Goal: Communication & Community: Answer question/provide support

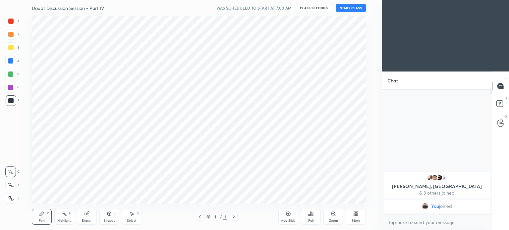
scroll to position [32954, 32787]
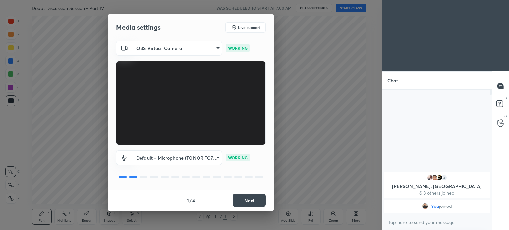
click at [247, 196] on button "Next" at bounding box center [249, 200] width 33 height 13
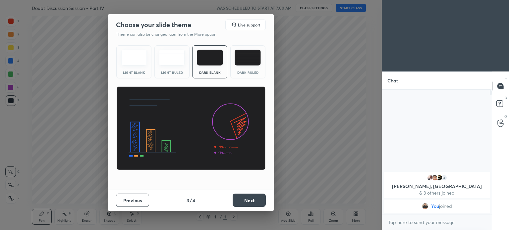
click at [247, 197] on button "Next" at bounding box center [249, 200] width 33 height 13
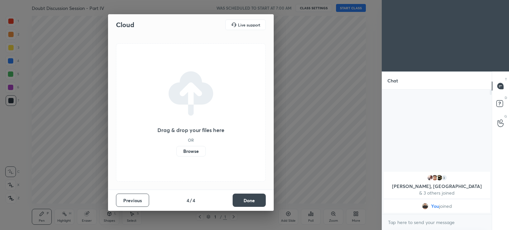
click at [251, 205] on button "Done" at bounding box center [249, 200] width 33 height 13
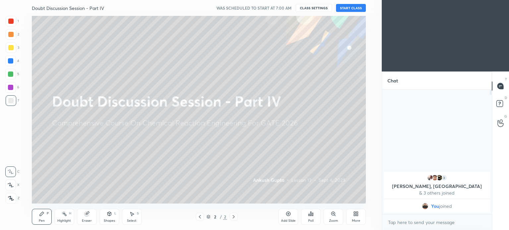
click at [353, 9] on button "START CLASS" at bounding box center [351, 8] width 30 height 8
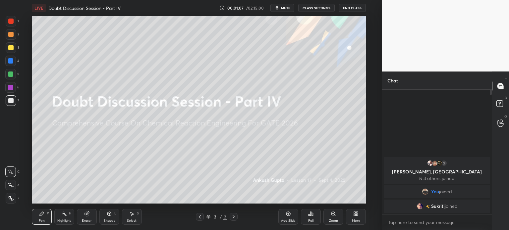
click at [352, 220] on div "More" at bounding box center [356, 220] width 8 height 3
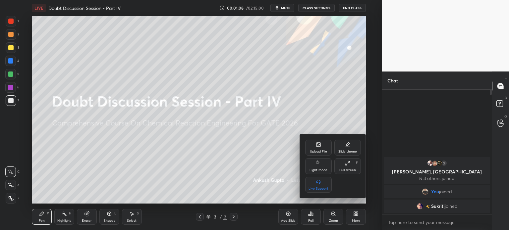
click at [317, 142] on div "Upload File" at bounding box center [318, 148] width 27 height 16
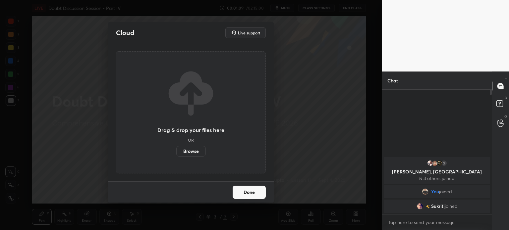
click at [183, 155] on label "Browse" at bounding box center [190, 151] width 29 height 11
click at [176, 155] on input "Browse" at bounding box center [176, 151] width 0 height 11
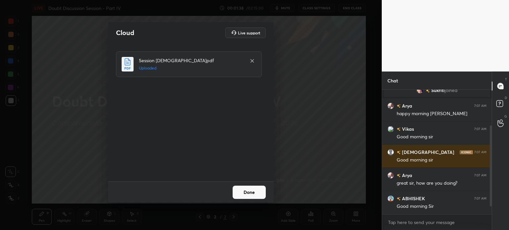
scroll to position [73, 0]
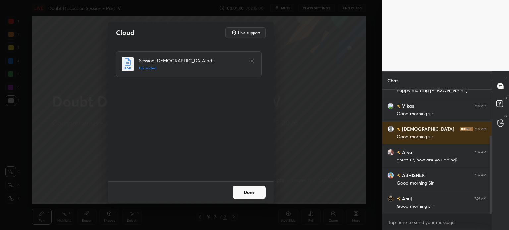
click at [254, 193] on button "Done" at bounding box center [249, 192] width 33 height 13
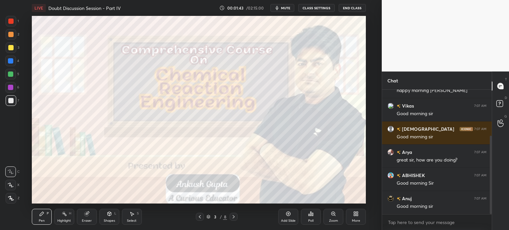
scroll to position [96, 0]
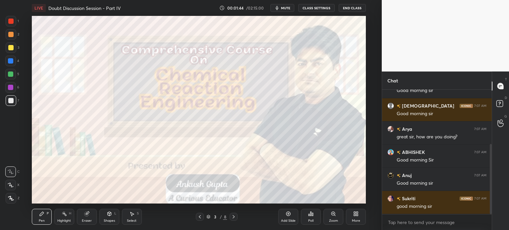
click at [8, 61] on div at bounding box center [10, 60] width 5 height 5
click at [11, 198] on icon at bounding box center [11, 198] width 6 height 5
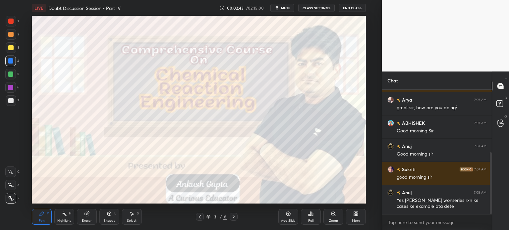
click at [235, 216] on icon at bounding box center [233, 216] width 5 height 5
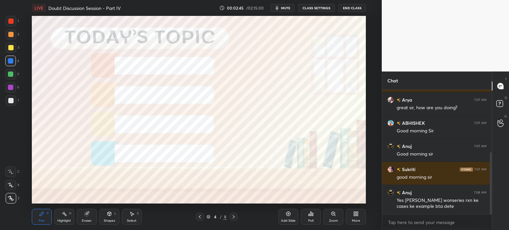
click at [15, 86] on div at bounding box center [10, 87] width 11 height 11
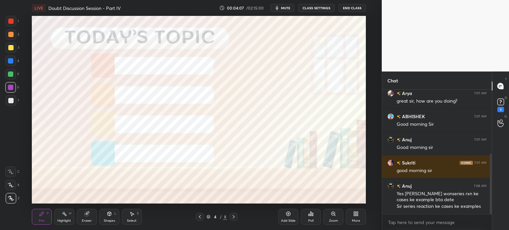
scroll to position [160, 0]
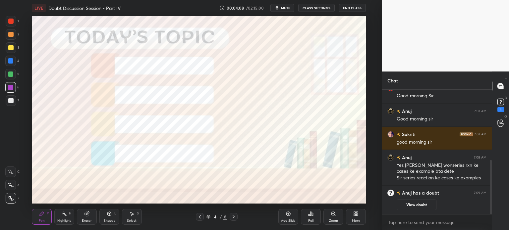
click at [354, 213] on icon at bounding box center [355, 213] width 2 height 2
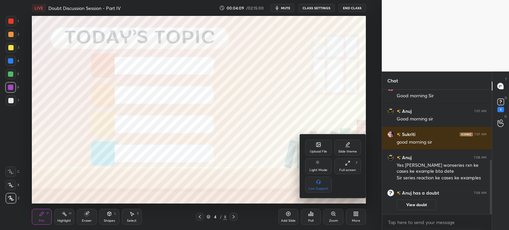
click at [318, 145] on icon at bounding box center [319, 145] width 4 height 4
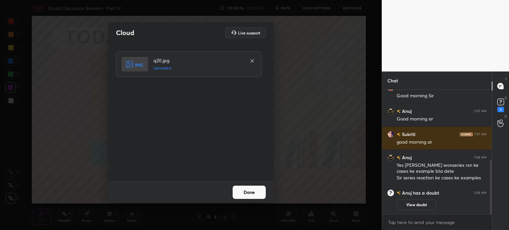
click at [239, 187] on button "Done" at bounding box center [249, 192] width 33 height 13
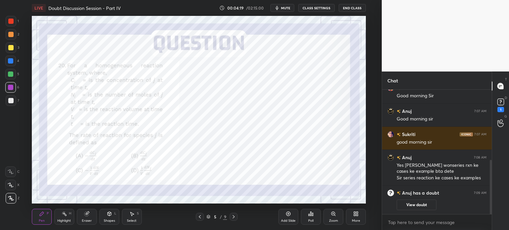
click at [8, 59] on div at bounding box center [10, 60] width 5 height 5
click at [500, 103] on icon at bounding box center [500, 101] width 2 height 3
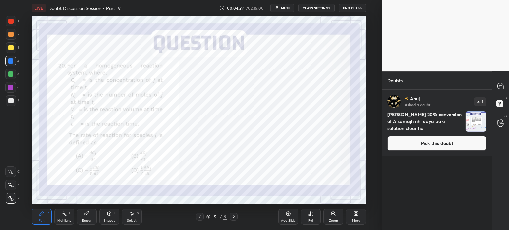
click at [476, 121] on img "grid" at bounding box center [476, 121] width 21 height 21
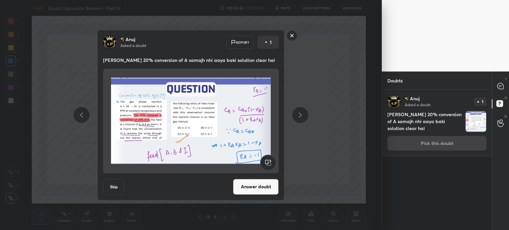
click at [251, 192] on button "Answer doubt" at bounding box center [256, 187] width 46 height 16
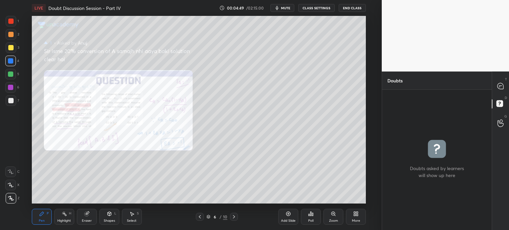
click at [332, 217] on div "Zoom" at bounding box center [333, 217] width 20 height 16
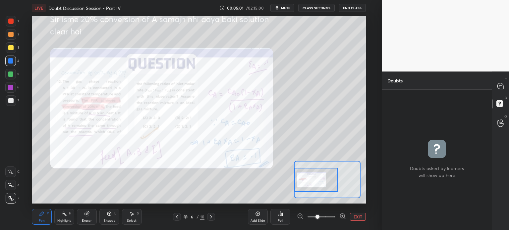
drag, startPoint x: 329, startPoint y: 185, endPoint x: 310, endPoint y: 185, distance: 19.6
click at [310, 185] on div at bounding box center [316, 180] width 44 height 24
click at [340, 216] on icon at bounding box center [342, 216] width 4 height 4
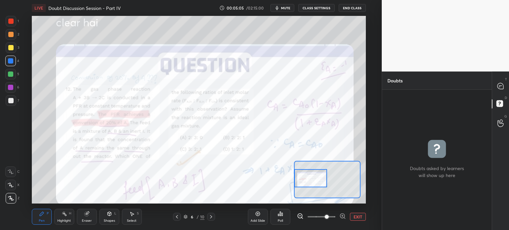
drag, startPoint x: 321, startPoint y: 182, endPoint x: 311, endPoint y: 180, distance: 10.4
click at [311, 180] on div at bounding box center [310, 178] width 33 height 18
click at [502, 85] on icon at bounding box center [500, 86] width 6 height 6
type textarea "x"
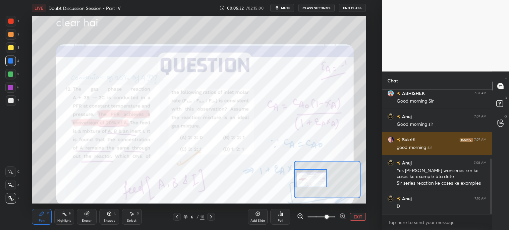
scroll to position [178, 0]
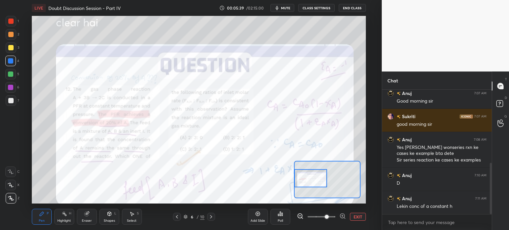
click at [362, 220] on button "EXIT" at bounding box center [358, 217] width 16 height 8
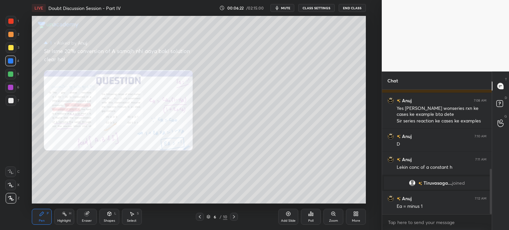
scroll to position [224, 0]
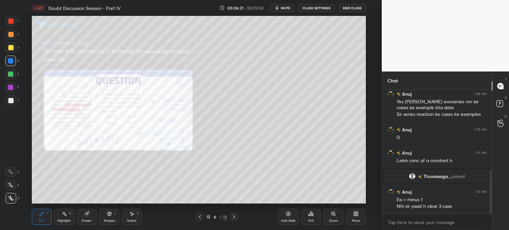
click at [200, 220] on icon at bounding box center [199, 216] width 5 height 5
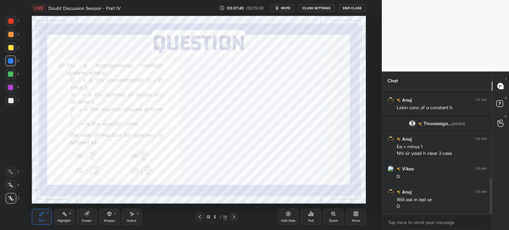
scroll to position [300, 0]
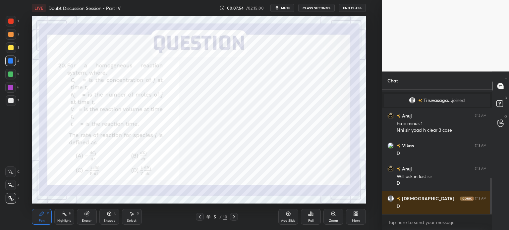
click at [8, 26] on div at bounding box center [11, 21] width 11 height 11
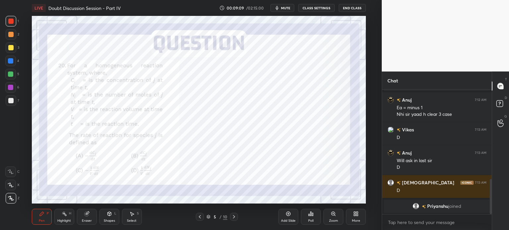
scroll to position [327, 0]
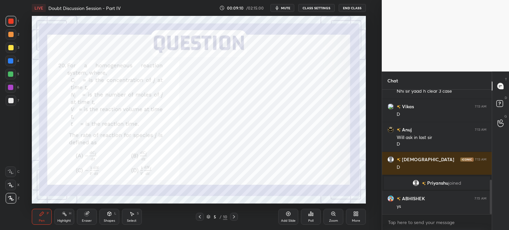
click at [235, 217] on icon at bounding box center [233, 216] width 5 height 5
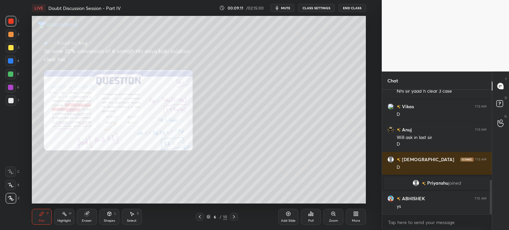
scroll to position [350, 0]
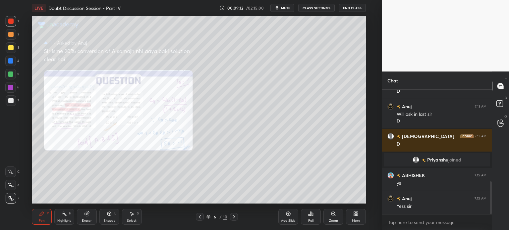
click at [337, 217] on div "Zoom" at bounding box center [333, 217] width 20 height 16
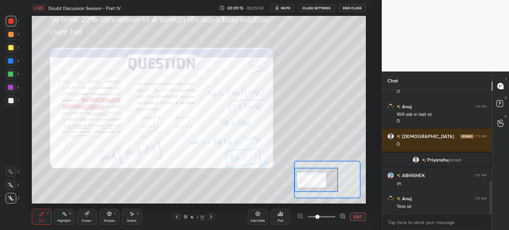
drag, startPoint x: 330, startPoint y: 179, endPoint x: 310, endPoint y: 179, distance: 19.9
click at [310, 179] on div at bounding box center [316, 180] width 44 height 24
click at [343, 217] on icon at bounding box center [342, 216] width 7 height 7
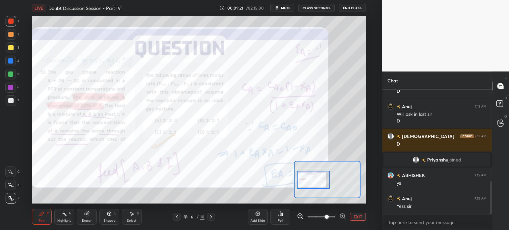
click at [316, 181] on div at bounding box center [313, 180] width 33 height 18
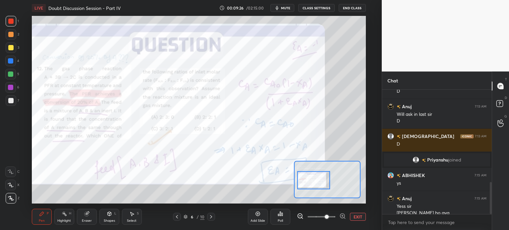
scroll to position [357, 0]
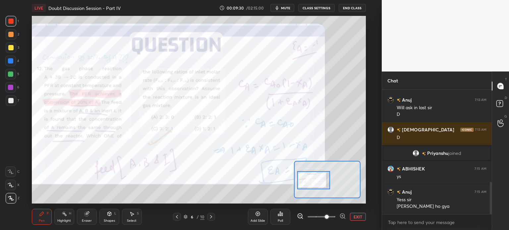
click at [359, 218] on button "EXIT" at bounding box center [358, 217] width 16 height 8
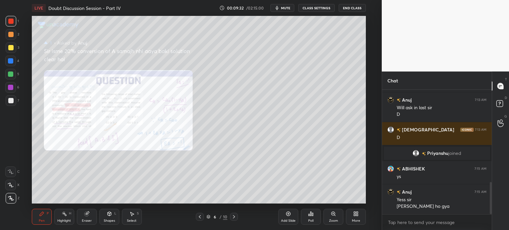
click at [235, 217] on icon at bounding box center [233, 216] width 5 height 5
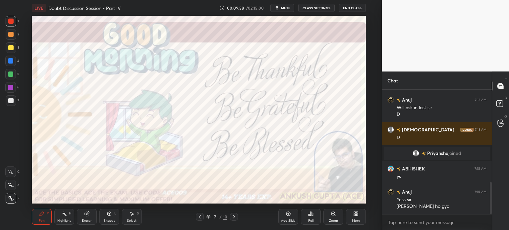
click at [235, 217] on icon at bounding box center [233, 216] width 5 height 5
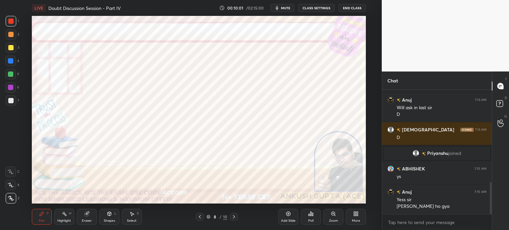
click at [11, 87] on div at bounding box center [10, 87] width 5 height 5
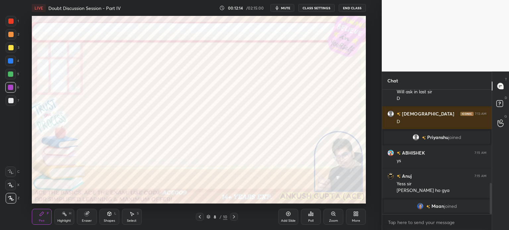
click at [200, 217] on icon at bounding box center [199, 216] width 5 height 5
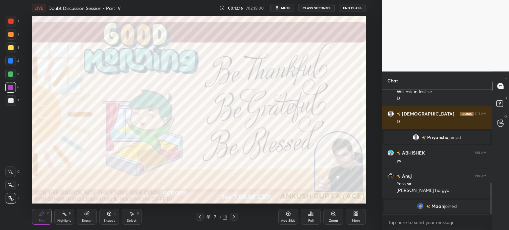
click at [356, 213] on icon at bounding box center [355, 213] width 5 height 5
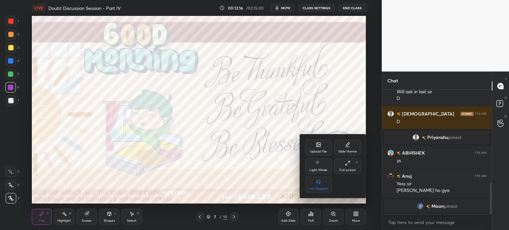
click at [321, 147] on div "Upload File" at bounding box center [318, 148] width 27 height 16
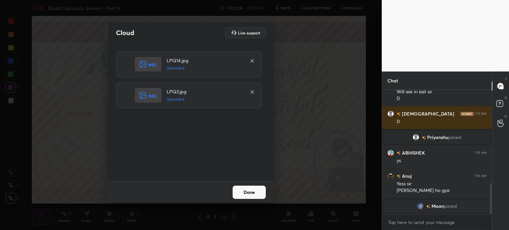
click at [252, 196] on button "Done" at bounding box center [249, 192] width 33 height 13
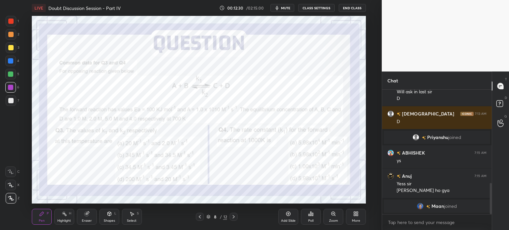
click at [234, 218] on icon at bounding box center [233, 216] width 5 height 5
click at [203, 218] on div at bounding box center [200, 217] width 8 height 8
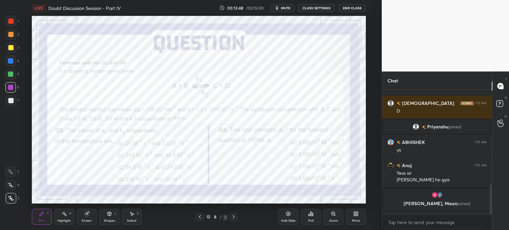
scroll to position [401, 0]
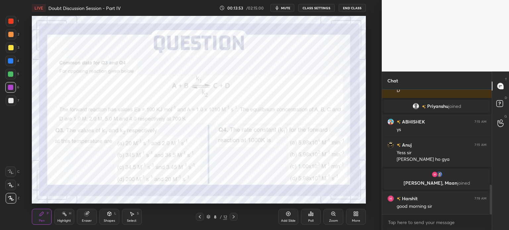
click at [236, 216] on icon at bounding box center [233, 216] width 5 height 5
click at [198, 217] on icon at bounding box center [199, 216] width 5 height 5
click at [232, 220] on icon at bounding box center [233, 216] width 5 height 5
click at [312, 215] on icon at bounding box center [311, 214] width 1 height 4
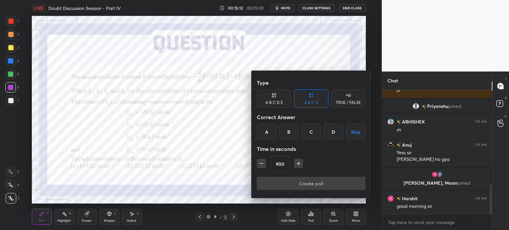
click at [261, 164] on icon "button" at bounding box center [261, 164] width 3 height 0
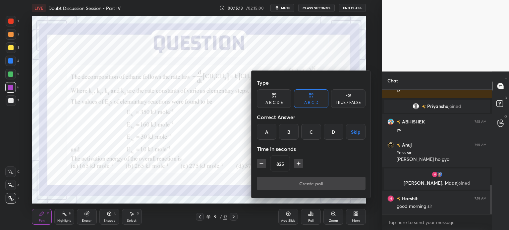
click at [261, 164] on icon "button" at bounding box center [261, 164] width 3 height 0
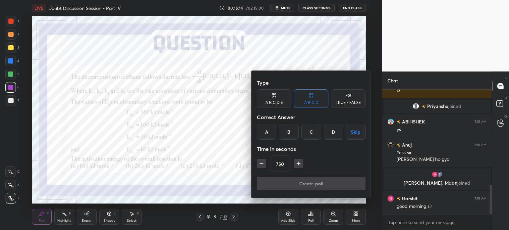
click at [261, 164] on icon "button" at bounding box center [261, 164] width 3 height 0
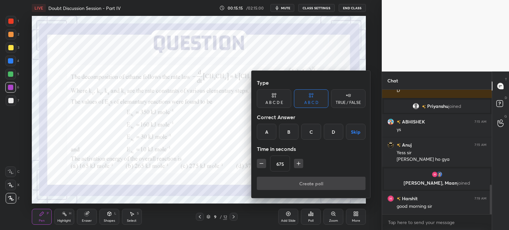
click at [261, 164] on icon "button" at bounding box center [261, 164] width 3 height 0
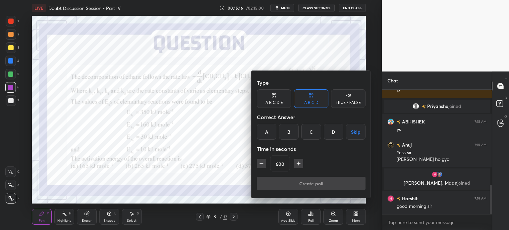
click at [261, 164] on icon "button" at bounding box center [261, 164] width 3 height 0
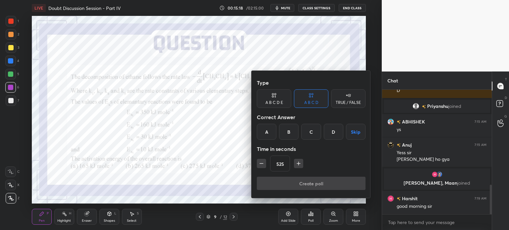
click at [261, 164] on icon "button" at bounding box center [261, 164] width 3 height 0
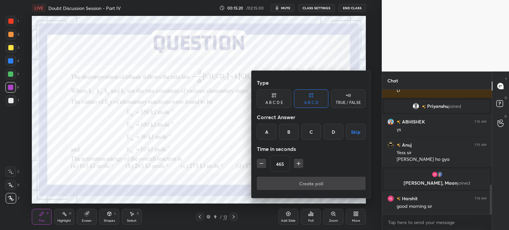
type input "450"
click at [362, 132] on button "Skip" at bounding box center [356, 132] width 20 height 16
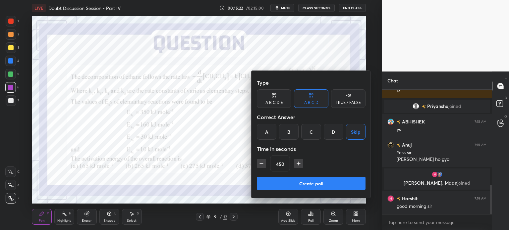
click at [340, 183] on button "Create poll" at bounding box center [311, 183] width 109 height 13
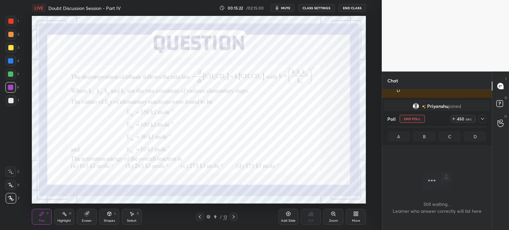
scroll to position [2, 2]
drag, startPoint x: 201, startPoint y: 216, endPoint x: 289, endPoint y: 200, distance: 89.6
click at [202, 216] on icon at bounding box center [199, 216] width 5 height 5
click at [484, 117] on icon at bounding box center [482, 118] width 5 height 5
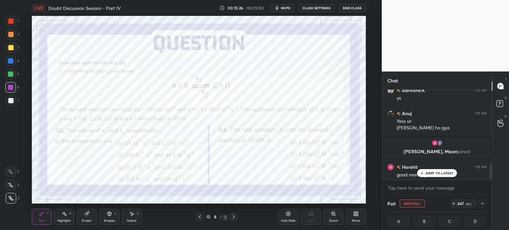
scroll to position [435, 0]
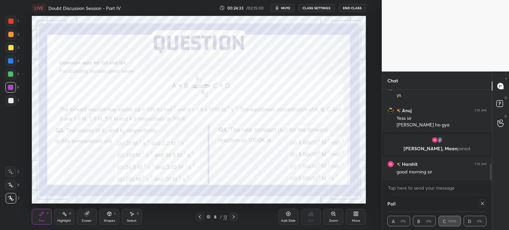
click at [481, 204] on icon at bounding box center [482, 203] width 5 height 5
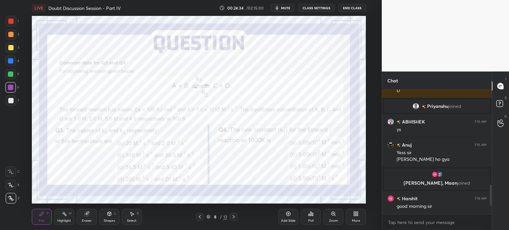
scroll to position [0, 0]
click at [234, 220] on div at bounding box center [234, 217] width 8 height 8
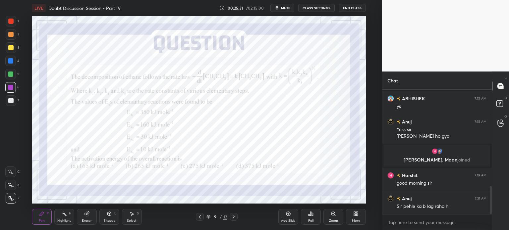
scroll to position [431, 0]
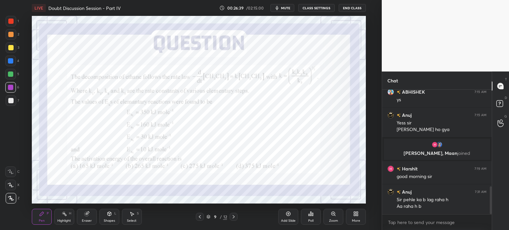
click at [353, 215] on icon at bounding box center [355, 213] width 5 height 5
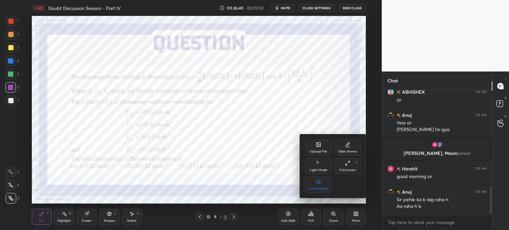
click at [323, 147] on div "Upload File" at bounding box center [318, 148] width 27 height 16
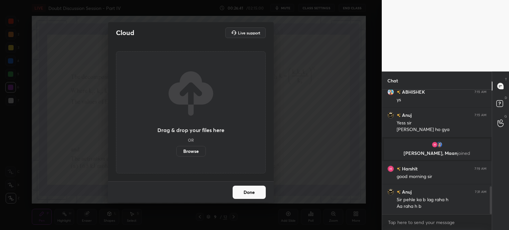
click at [188, 149] on label "Browse" at bounding box center [190, 151] width 29 height 11
click at [176, 149] on input "Browse" at bounding box center [176, 151] width 0 height 11
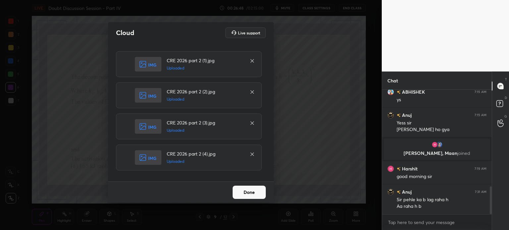
click at [257, 194] on button "Done" at bounding box center [249, 192] width 33 height 13
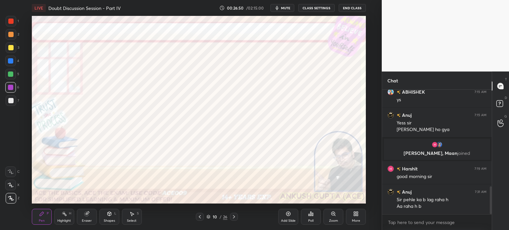
click at [198, 215] on icon at bounding box center [199, 216] width 5 height 5
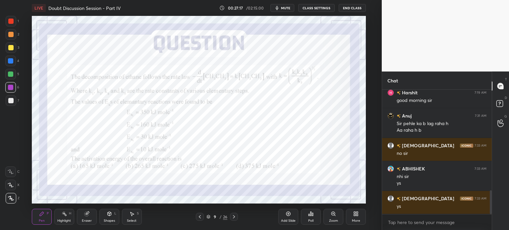
scroll to position [530, 0]
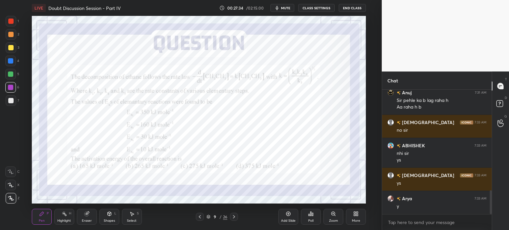
click at [236, 217] on icon at bounding box center [233, 216] width 5 height 5
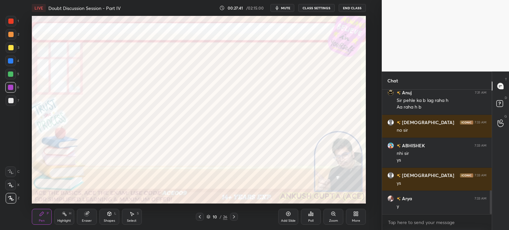
click at [201, 213] on div at bounding box center [200, 217] width 8 height 8
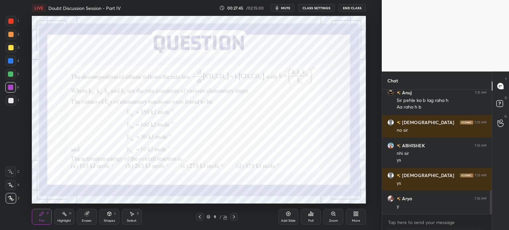
click at [233, 218] on icon at bounding box center [233, 216] width 5 height 5
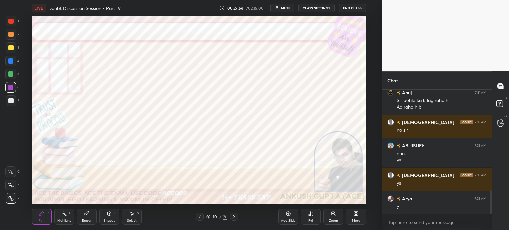
click at [198, 217] on icon at bounding box center [199, 216] width 5 height 5
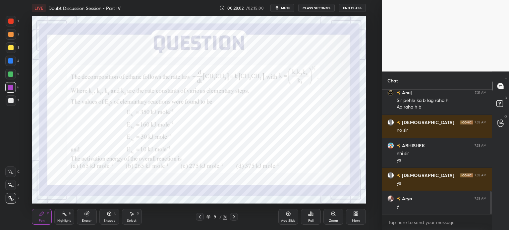
scroll to position [553, 0]
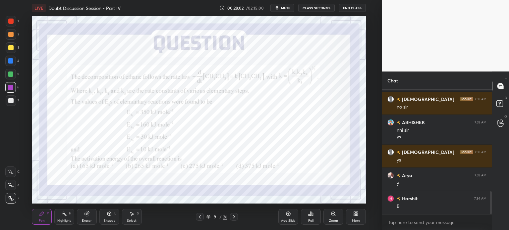
click at [234, 217] on icon at bounding box center [233, 216] width 5 height 5
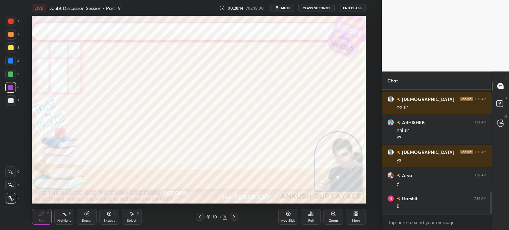
click at [90, 214] on div "Eraser" at bounding box center [87, 217] width 20 height 16
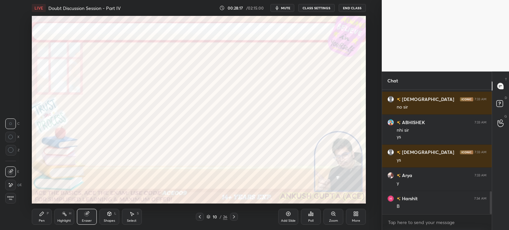
click at [45, 213] on div "Pen P" at bounding box center [42, 217] width 20 height 16
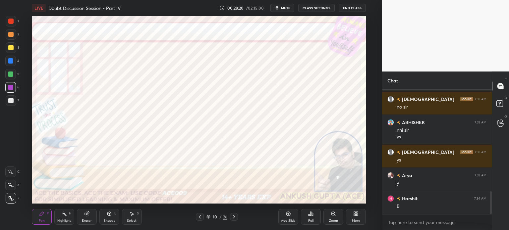
click at [200, 217] on icon at bounding box center [199, 216] width 5 height 5
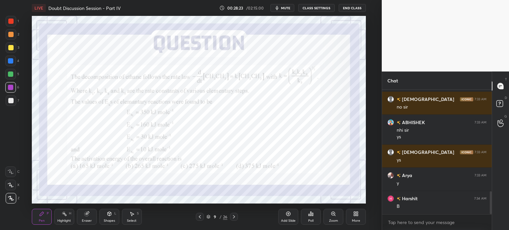
click at [235, 217] on icon at bounding box center [234, 216] width 2 height 3
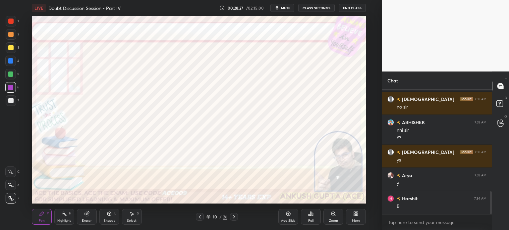
scroll to position [560, 0]
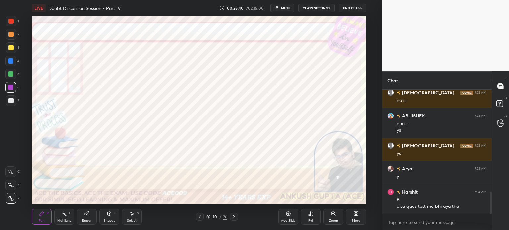
click at [13, 59] on div at bounding box center [10, 60] width 5 height 5
click at [201, 217] on icon at bounding box center [199, 216] width 5 height 5
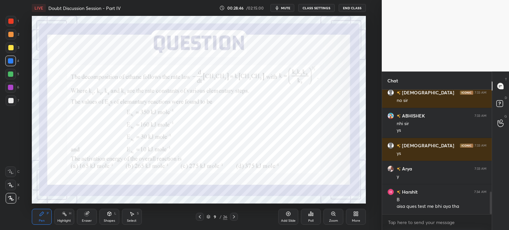
click at [235, 217] on icon at bounding box center [233, 216] width 5 height 5
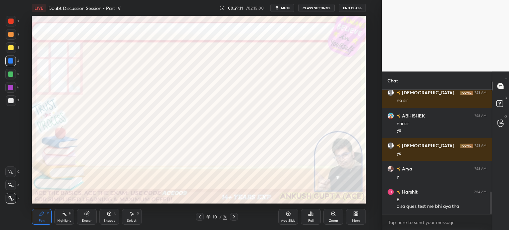
click at [234, 218] on icon at bounding box center [234, 216] width 2 height 3
click at [87, 216] on icon at bounding box center [86, 214] width 4 height 4
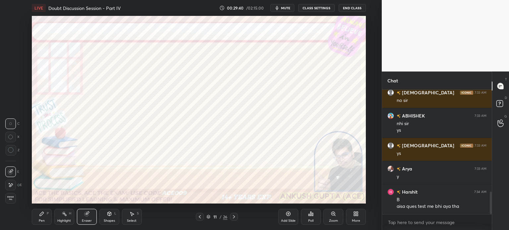
click at [48, 213] on div "P" at bounding box center [48, 213] width 2 height 3
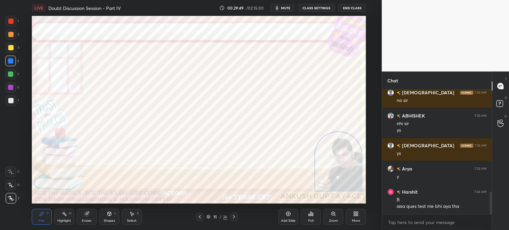
click at [198, 217] on icon at bounding box center [199, 216] width 5 height 5
click at [233, 218] on icon at bounding box center [233, 216] width 5 height 5
click at [126, 218] on div "Select S" at bounding box center [132, 217] width 20 height 16
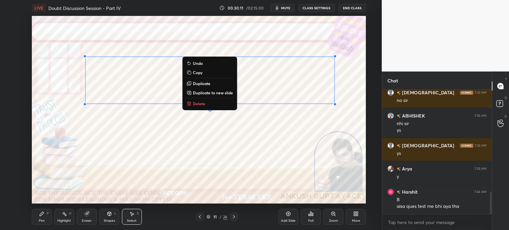
click at [44, 217] on icon at bounding box center [41, 213] width 5 height 5
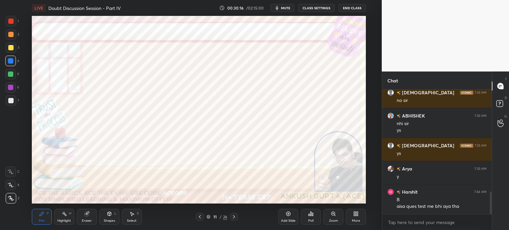
click at [65, 214] on rect at bounding box center [64, 214] width 3 height 3
click at [45, 214] on div "Pen P" at bounding box center [42, 217] width 20 height 16
click at [64, 219] on div "Highlight H" at bounding box center [64, 217] width 20 height 16
click at [45, 216] on div "Pen P" at bounding box center [42, 217] width 20 height 16
click at [133, 218] on div "Select S" at bounding box center [132, 217] width 20 height 16
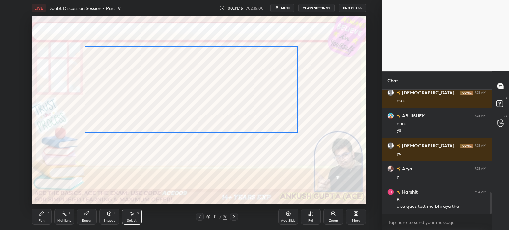
scroll to position [583, 0]
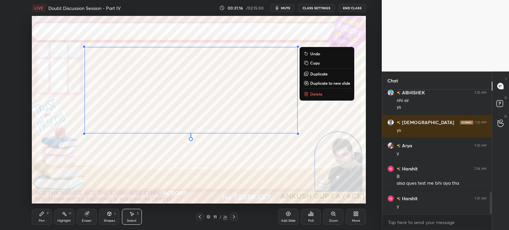
click at [38, 216] on div "Pen P" at bounding box center [42, 217] width 20 height 16
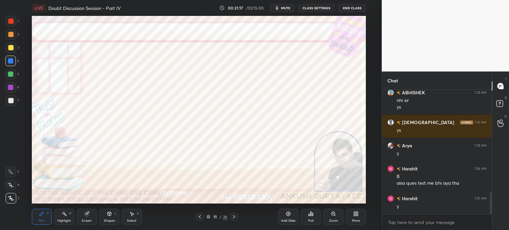
click at [7, 88] on div at bounding box center [10, 87] width 11 height 11
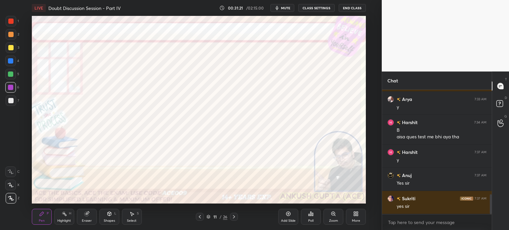
scroll to position [653, 0]
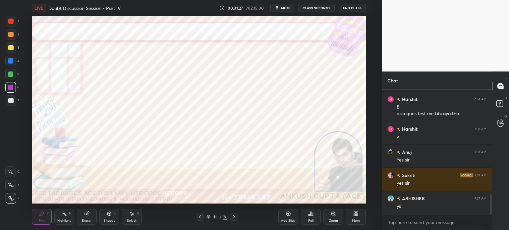
click at [201, 216] on icon at bounding box center [199, 216] width 5 height 5
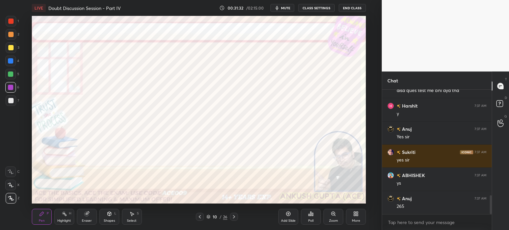
scroll to position [699, 0]
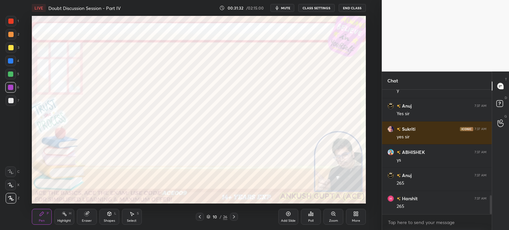
click at [233, 218] on icon at bounding box center [233, 216] width 5 height 5
click at [201, 217] on icon at bounding box center [199, 216] width 5 height 5
click at [234, 217] on icon at bounding box center [233, 216] width 5 height 5
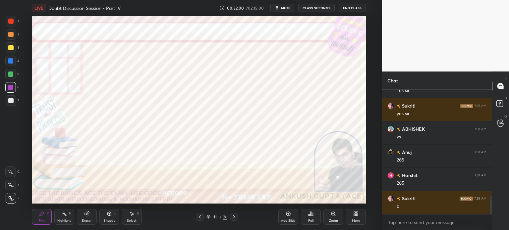
click at [198, 218] on icon at bounding box center [199, 216] width 5 height 5
click at [198, 216] on icon at bounding box center [199, 216] width 5 height 5
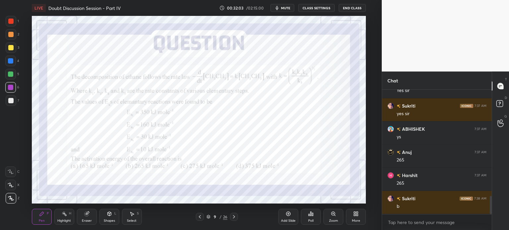
click at [235, 217] on icon at bounding box center [233, 216] width 5 height 5
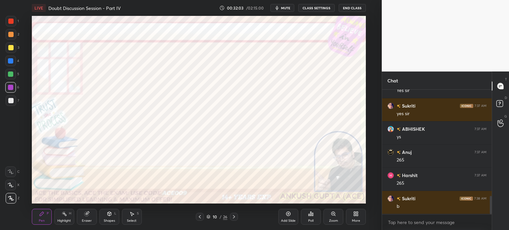
click at [236, 218] on icon at bounding box center [233, 216] width 5 height 5
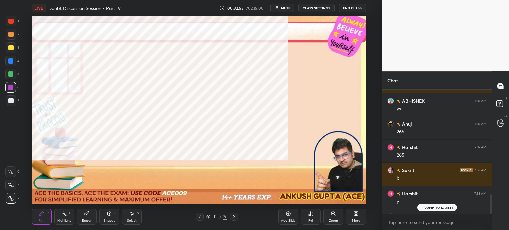
scroll to position [2, 2]
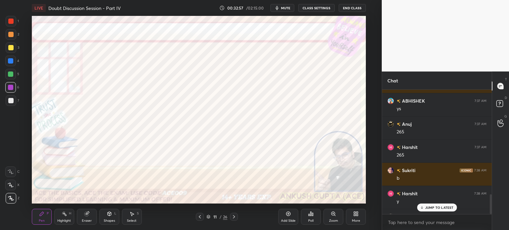
click at [430, 205] on div "JUMP TO LATEST" at bounding box center [437, 208] width 40 height 8
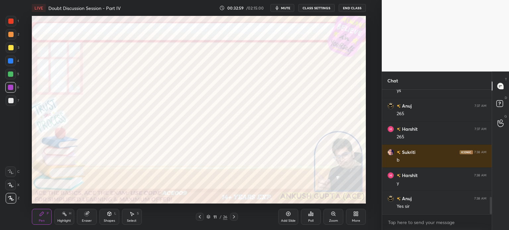
click at [200, 216] on icon at bounding box center [199, 216] width 5 height 5
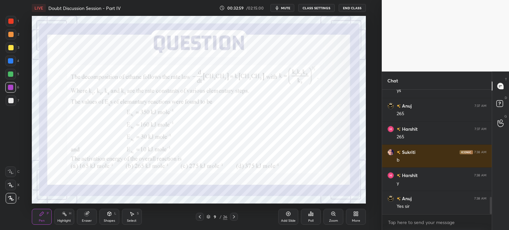
click at [200, 216] on icon at bounding box center [199, 216] width 5 height 5
click at [351, 220] on div "More" at bounding box center [356, 217] width 20 height 16
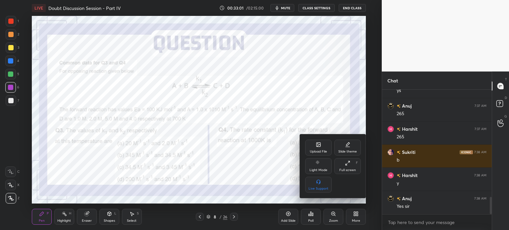
click at [318, 149] on div "Upload File" at bounding box center [318, 148] width 27 height 16
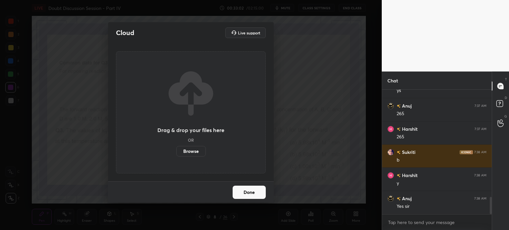
click at [186, 149] on label "Browse" at bounding box center [190, 151] width 29 height 11
click at [176, 149] on input "Browse" at bounding box center [176, 151] width 0 height 11
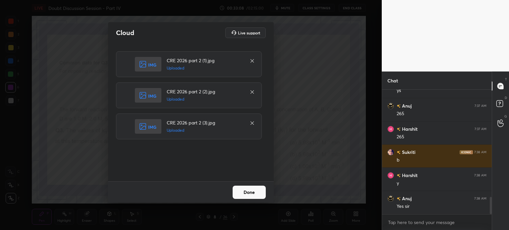
click at [257, 196] on button "Done" at bounding box center [249, 192] width 33 height 13
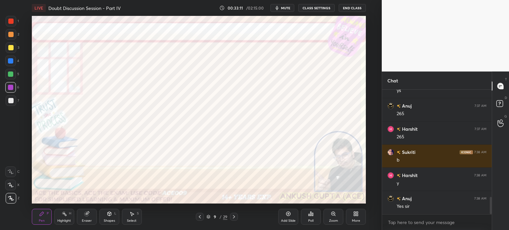
click at [14, 18] on div at bounding box center [11, 21] width 11 height 11
click at [200, 218] on icon at bounding box center [199, 216] width 5 height 5
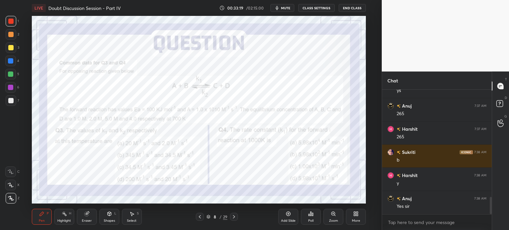
click at [235, 215] on icon at bounding box center [233, 216] width 5 height 5
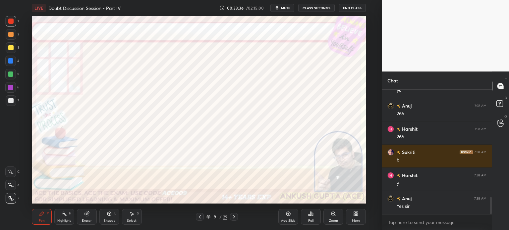
click at [199, 217] on icon at bounding box center [199, 216] width 5 height 5
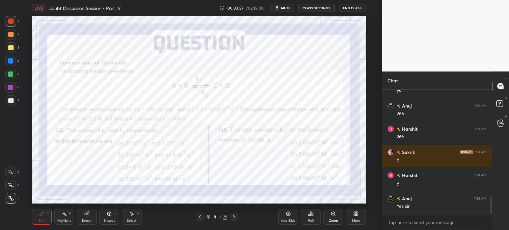
click at [238, 216] on div at bounding box center [234, 217] width 8 height 8
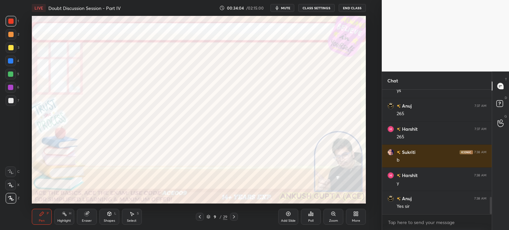
click at [199, 218] on icon at bounding box center [199, 216] width 5 height 5
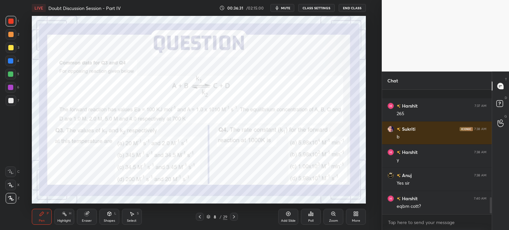
scroll to position [839, 0]
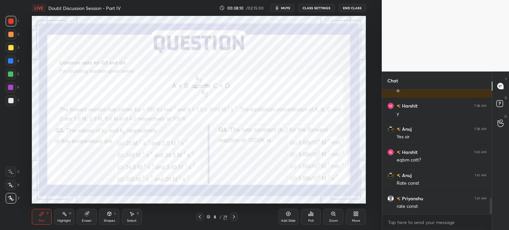
click at [14, 87] on div at bounding box center [10, 87] width 11 height 11
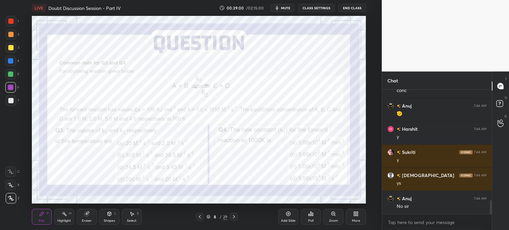
scroll to position [1001, 0]
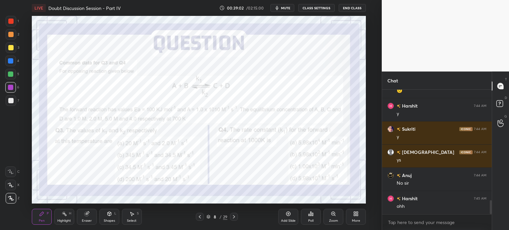
click at [234, 216] on icon at bounding box center [233, 216] width 5 height 5
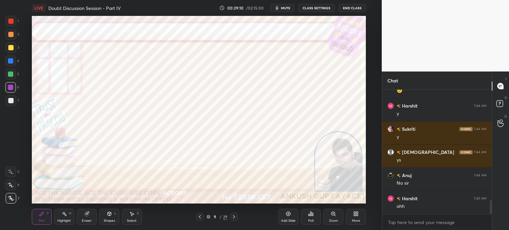
click at [200, 217] on icon at bounding box center [199, 216] width 5 height 5
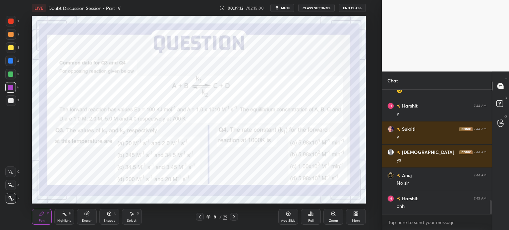
click at [234, 218] on icon at bounding box center [234, 216] width 2 height 3
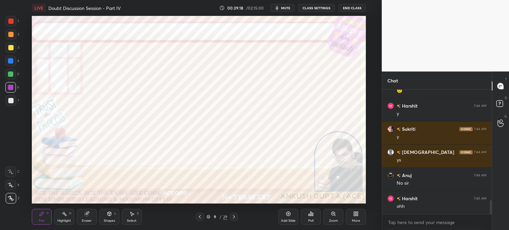
click at [198, 216] on icon at bounding box center [199, 216] width 5 height 5
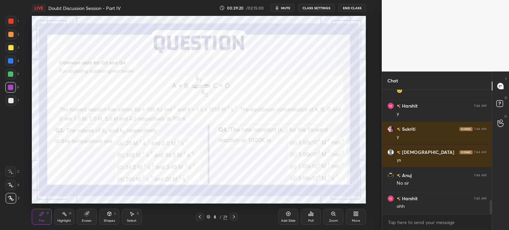
click at [235, 218] on icon at bounding box center [233, 216] width 5 height 5
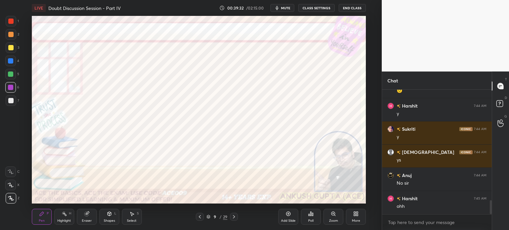
click at [199, 218] on icon at bounding box center [199, 216] width 5 height 5
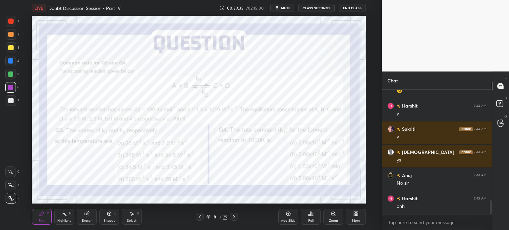
click at [234, 216] on icon at bounding box center [233, 216] width 5 height 5
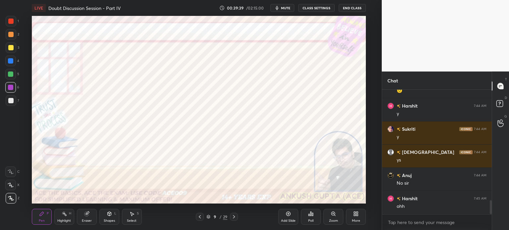
scroll to position [1024, 0]
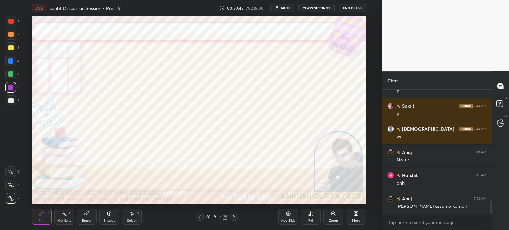
click at [200, 217] on icon at bounding box center [200, 216] width 2 height 3
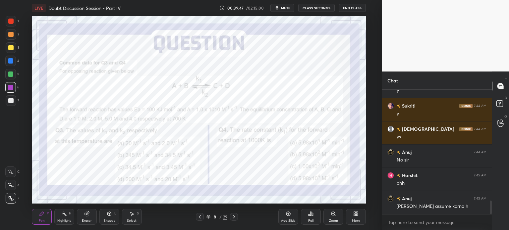
click at [234, 219] on icon at bounding box center [233, 216] width 5 height 5
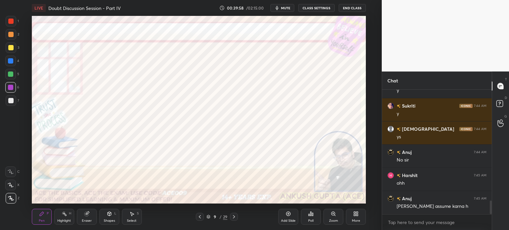
click at [16, 63] on div at bounding box center [10, 61] width 11 height 11
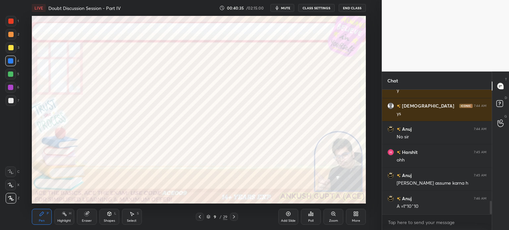
click at [201, 218] on icon at bounding box center [199, 216] width 5 height 5
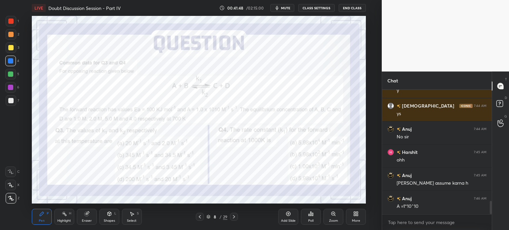
click at [235, 218] on icon at bounding box center [233, 216] width 5 height 5
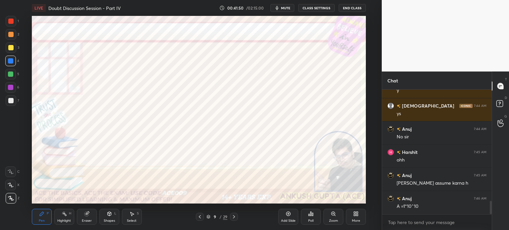
click at [234, 220] on div at bounding box center [234, 217] width 8 height 8
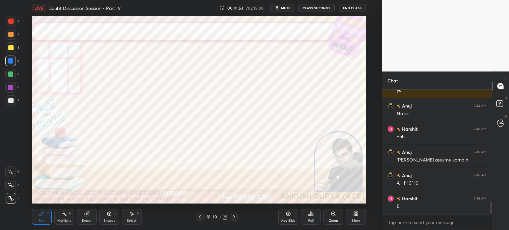
scroll to position [1094, 0]
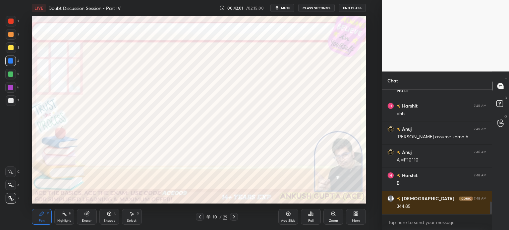
click at [196, 219] on div at bounding box center [200, 217] width 8 height 8
click at [235, 217] on icon at bounding box center [233, 216] width 5 height 5
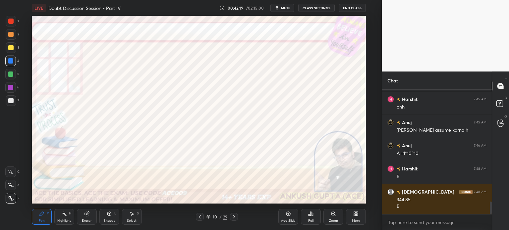
click at [200, 216] on icon at bounding box center [199, 216] width 5 height 5
click at [234, 219] on icon at bounding box center [233, 216] width 5 height 5
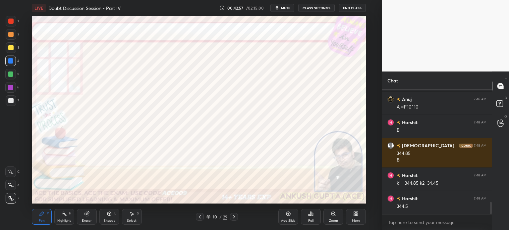
scroll to position [1170, 0]
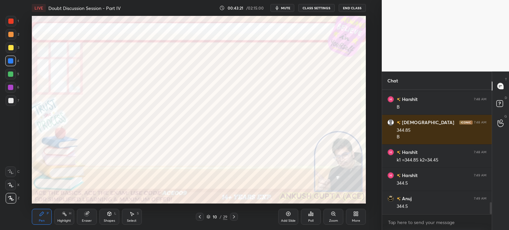
click at [198, 218] on icon at bounding box center [199, 216] width 5 height 5
click at [199, 217] on icon at bounding box center [199, 216] width 5 height 5
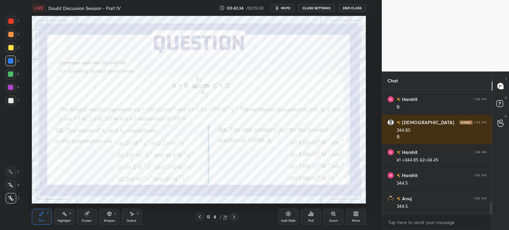
click at [235, 220] on icon at bounding box center [233, 216] width 5 height 5
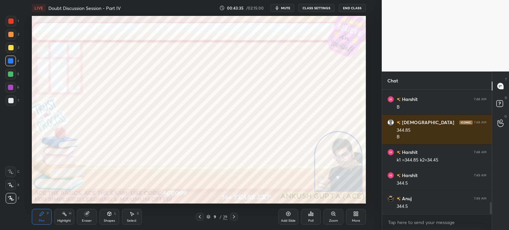
click at [235, 219] on icon at bounding box center [233, 216] width 5 height 5
click at [14, 23] on div at bounding box center [11, 21] width 11 height 11
click at [135, 219] on div "Select" at bounding box center [132, 220] width 10 height 3
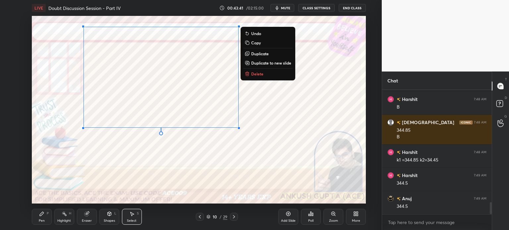
click at [36, 218] on div "Pen P" at bounding box center [42, 217] width 20 height 16
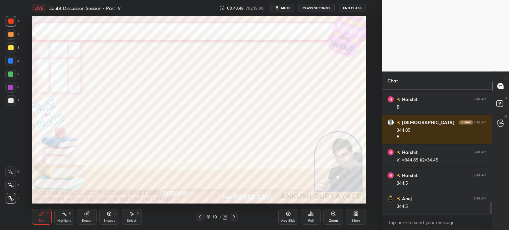
click at [198, 218] on icon at bounding box center [199, 216] width 5 height 5
click at [200, 219] on icon at bounding box center [199, 216] width 5 height 5
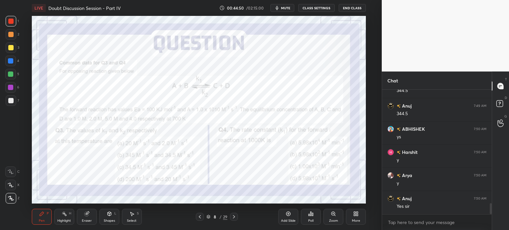
scroll to position [1286, 0]
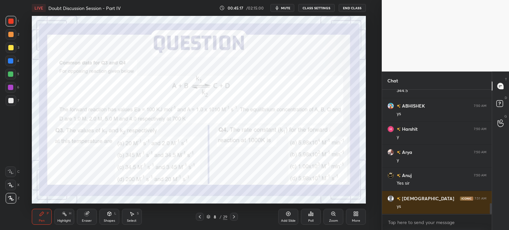
click at [235, 217] on icon at bounding box center [233, 216] width 5 height 5
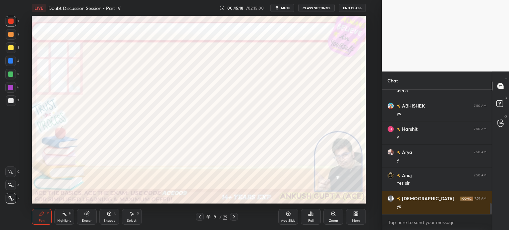
click at [202, 217] on icon at bounding box center [199, 216] width 5 height 5
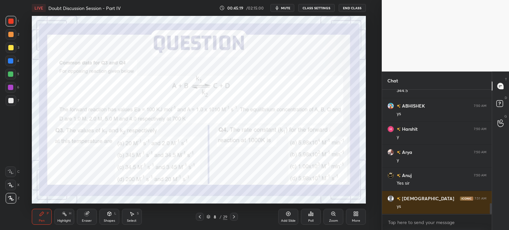
click at [65, 217] on div "Highlight H" at bounding box center [64, 217] width 20 height 16
click at [40, 221] on div "Pen" at bounding box center [42, 220] width 6 height 3
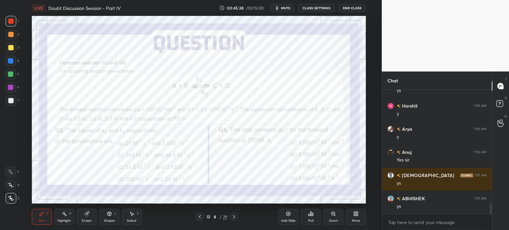
click at [235, 218] on icon at bounding box center [233, 216] width 5 height 5
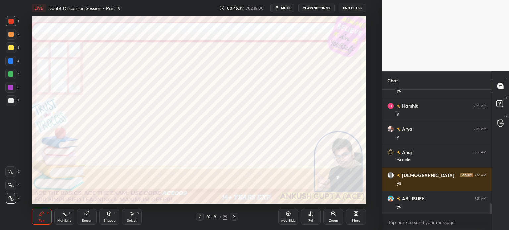
click at [235, 219] on icon at bounding box center [233, 216] width 5 height 5
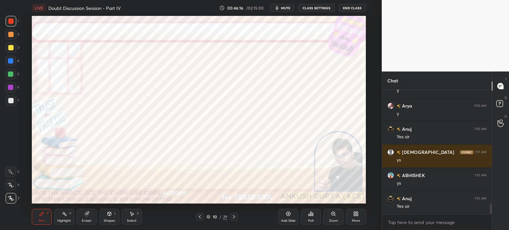
click at [12, 88] on div at bounding box center [10, 87] width 5 height 5
click at [235, 218] on icon at bounding box center [233, 216] width 5 height 5
click at [197, 217] on icon at bounding box center [199, 216] width 5 height 5
click at [199, 217] on icon at bounding box center [200, 216] width 2 height 3
click at [235, 215] on icon at bounding box center [233, 216] width 5 height 5
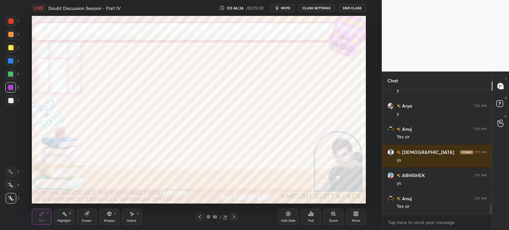
click at [235, 217] on icon at bounding box center [233, 216] width 5 height 5
click at [199, 216] on icon at bounding box center [199, 216] width 5 height 5
click at [200, 218] on icon at bounding box center [200, 216] width 2 height 3
click at [232, 218] on icon at bounding box center [233, 216] width 5 height 5
click at [234, 217] on icon at bounding box center [233, 216] width 5 height 5
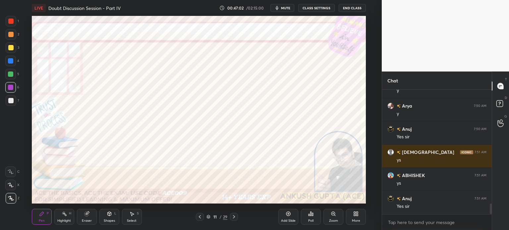
click at [200, 213] on div at bounding box center [200, 217] width 8 height 8
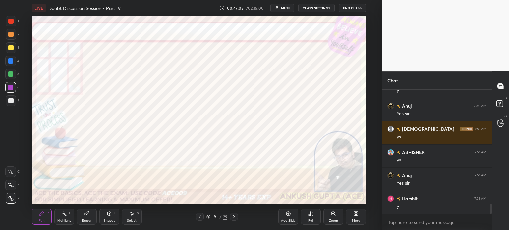
click at [200, 213] on div at bounding box center [200, 217] width 8 height 8
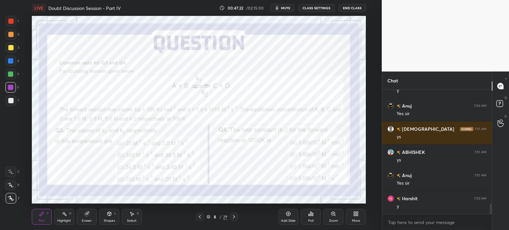
click at [233, 217] on icon at bounding box center [233, 216] width 5 height 5
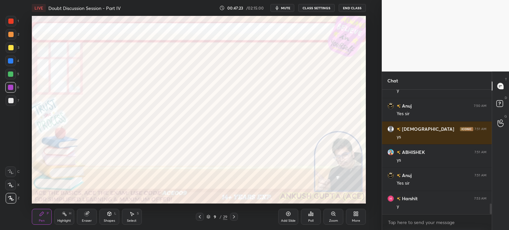
click at [234, 217] on icon at bounding box center [234, 216] width 2 height 3
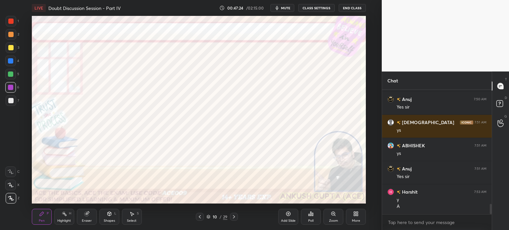
click at [234, 218] on icon at bounding box center [233, 216] width 5 height 5
click at [12, 32] on div at bounding box center [10, 34] width 5 height 5
click at [9, 73] on div at bounding box center [10, 74] width 5 height 5
click at [8, 63] on div at bounding box center [10, 60] width 5 height 5
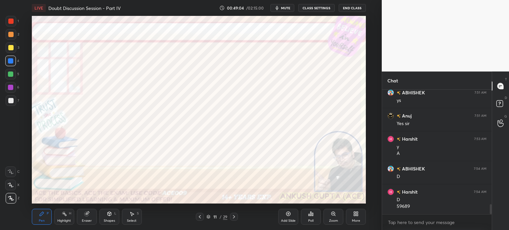
scroll to position [1438, 0]
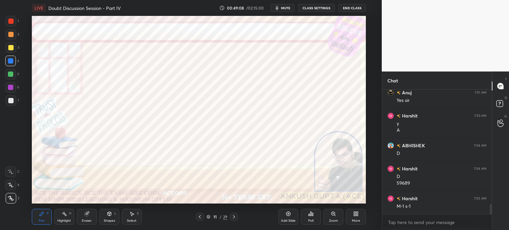
click at [199, 217] on icon at bounding box center [200, 216] width 2 height 3
click at [199, 218] on icon at bounding box center [199, 216] width 5 height 5
click at [198, 221] on div at bounding box center [200, 217] width 8 height 8
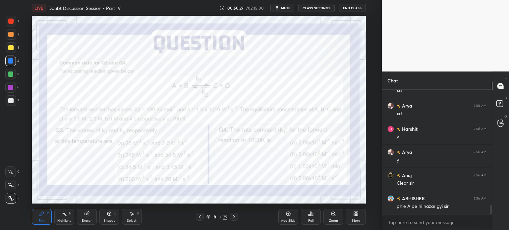
scroll to position [1637, 0]
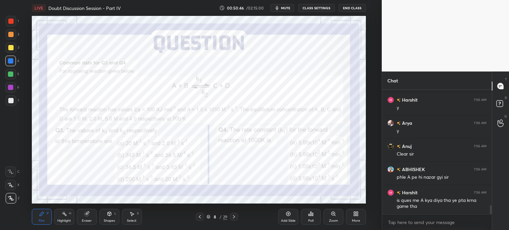
click at [234, 217] on icon at bounding box center [234, 216] width 2 height 3
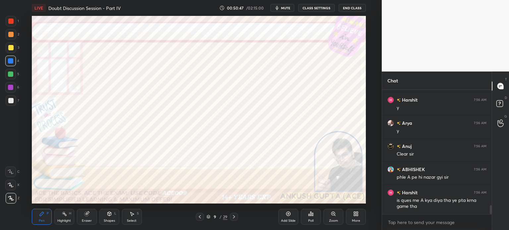
click at [234, 217] on icon at bounding box center [234, 216] width 2 height 3
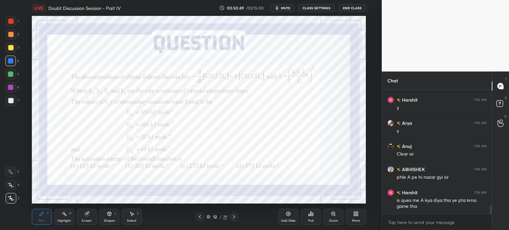
click at [234, 217] on icon at bounding box center [234, 216] width 2 height 3
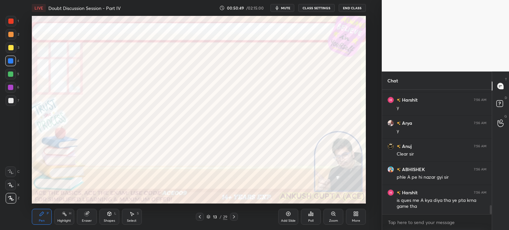
click at [234, 217] on icon at bounding box center [234, 216] width 2 height 3
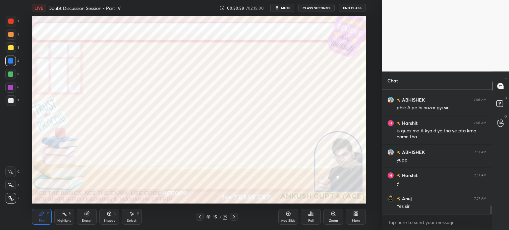
scroll to position [1729, 0]
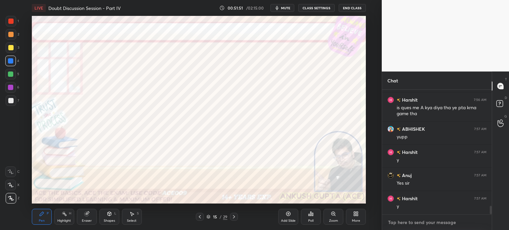
type textarea "x"
click at [411, 223] on textarea at bounding box center [436, 222] width 99 height 11
paste textarea "[URL][DOMAIN_NAME][PERSON_NAME]"
type textarea "[URL][DOMAIN_NAME][PERSON_NAME]"
type textarea "x"
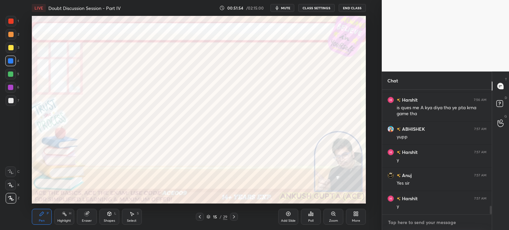
scroll to position [1778, 0]
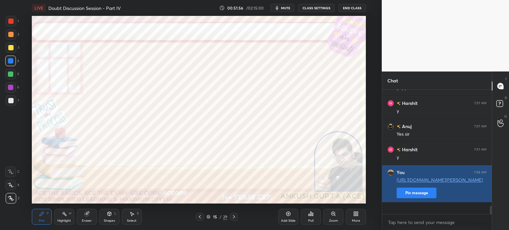
type textarea "x"
click at [406, 199] on button "Pin message" at bounding box center [417, 193] width 40 height 11
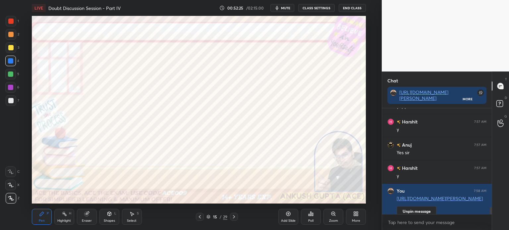
click at [198, 214] on div at bounding box center [200, 217] width 8 height 8
click at [357, 216] on icon at bounding box center [358, 215] width 2 height 2
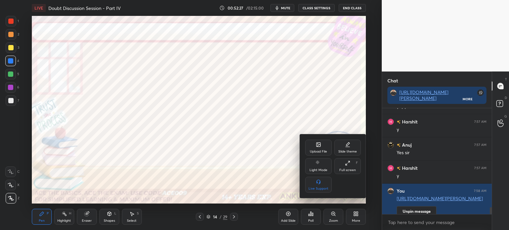
click at [321, 152] on div "Upload File" at bounding box center [318, 151] width 17 height 3
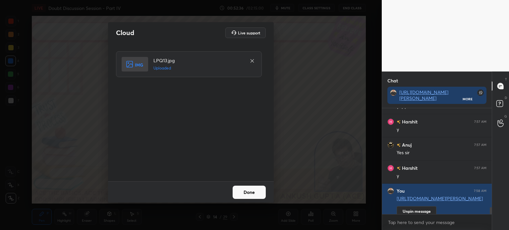
click at [243, 196] on button "Done" at bounding box center [249, 192] width 33 height 13
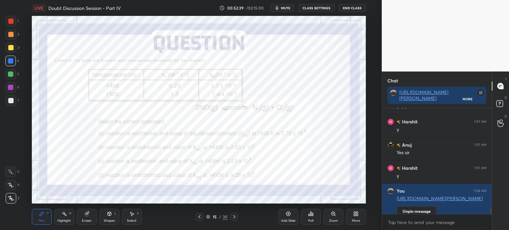
click at [314, 217] on div "Poll" at bounding box center [311, 217] width 20 height 16
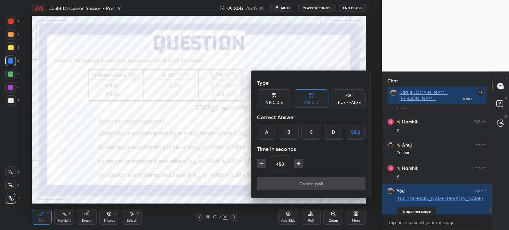
click at [261, 167] on icon "button" at bounding box center [261, 163] width 7 height 7
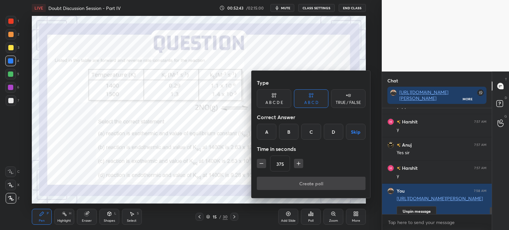
click at [261, 167] on icon "button" at bounding box center [261, 163] width 7 height 7
click at [352, 127] on button "Skip" at bounding box center [356, 132] width 20 height 16
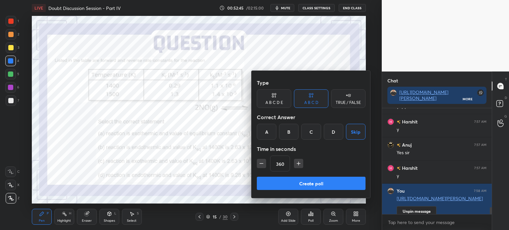
click at [261, 164] on icon "button" at bounding box center [261, 164] width 3 height 0
type input "330"
click at [263, 209] on div at bounding box center [254, 115] width 509 height 230
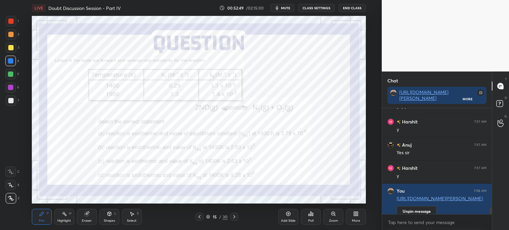
click at [314, 217] on div "Poll" at bounding box center [311, 217] width 20 height 16
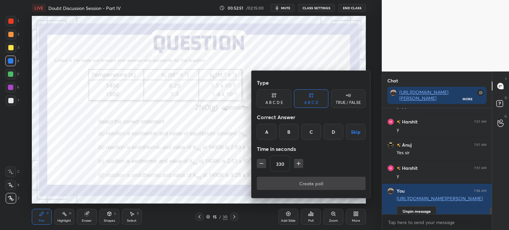
click at [281, 163] on input "330" at bounding box center [279, 164] width 19 height 16
click at [296, 164] on icon "button" at bounding box center [295, 163] width 7 height 7
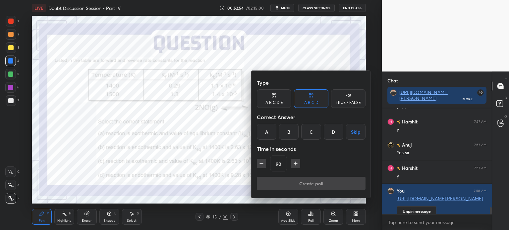
click at [296, 164] on icon "button" at bounding box center [295, 163] width 7 height 7
click at [296, 164] on icon "button" at bounding box center [298, 163] width 7 height 7
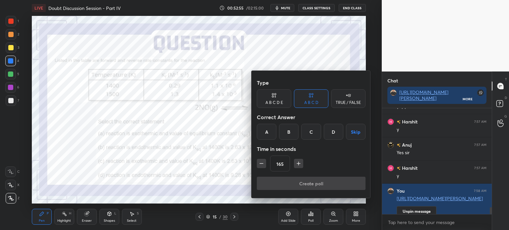
click at [296, 164] on icon "button" at bounding box center [298, 163] width 7 height 7
type input "180"
drag, startPoint x: 349, startPoint y: 134, endPoint x: 342, endPoint y: 163, distance: 30.6
click at [349, 134] on button "Skip" at bounding box center [356, 132] width 20 height 16
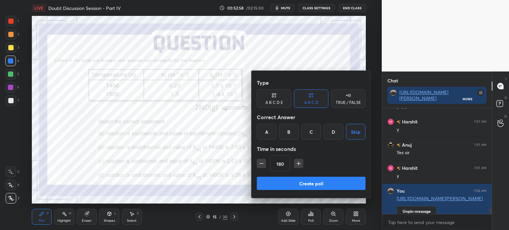
click at [327, 185] on button "Create poll" at bounding box center [311, 183] width 109 height 13
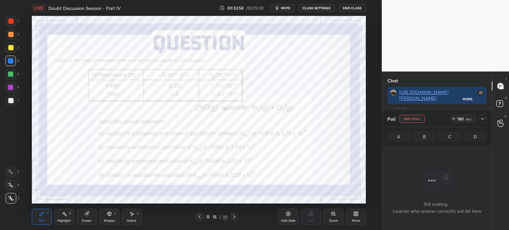
scroll to position [2, 2]
click at [481, 120] on icon at bounding box center [482, 118] width 5 height 5
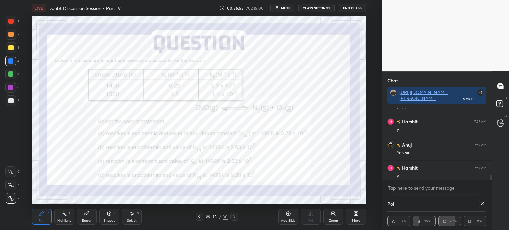
click at [482, 205] on icon at bounding box center [482, 203] width 5 height 5
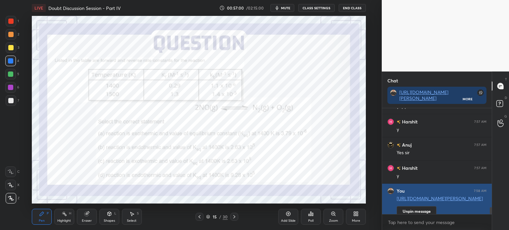
scroll to position [1820, 0]
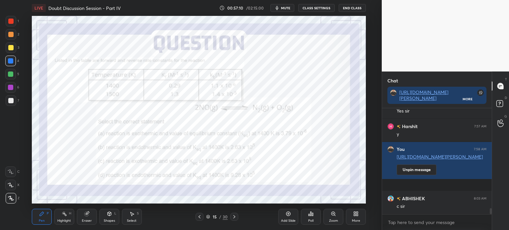
click at [12, 21] on div at bounding box center [10, 21] width 5 height 5
click at [233, 219] on icon at bounding box center [234, 216] width 5 height 5
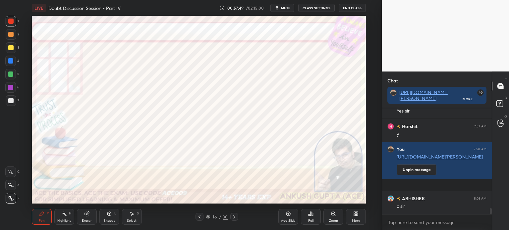
click at [11, 61] on div at bounding box center [10, 60] width 5 height 5
click at [8, 84] on div at bounding box center [10, 87] width 11 height 11
click at [201, 214] on div at bounding box center [200, 217] width 8 height 8
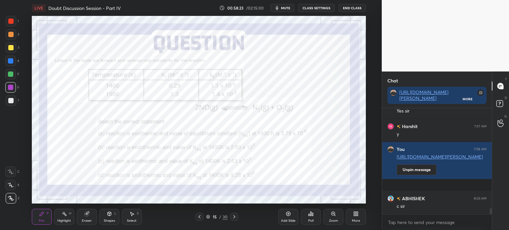
click at [236, 217] on icon at bounding box center [234, 216] width 5 height 5
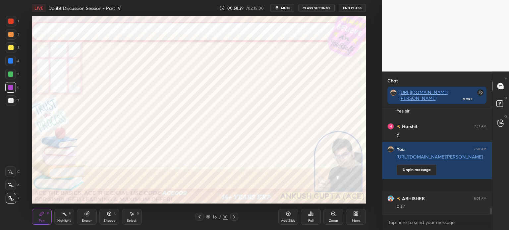
click at [261, 85] on div at bounding box center [191, 115] width 382 height 230
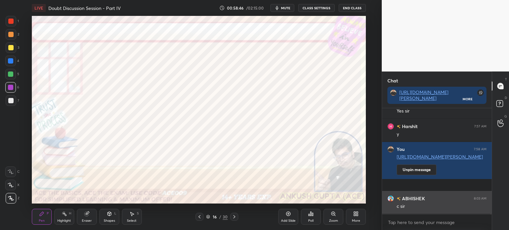
click at [130, 217] on div "Select S" at bounding box center [132, 217] width 20 height 16
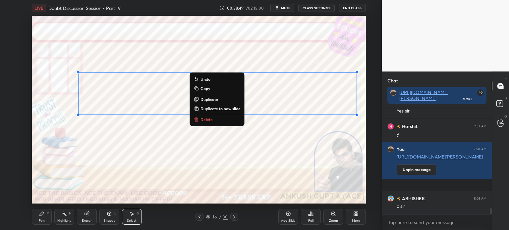
click at [45, 220] on div "Pen P" at bounding box center [42, 217] width 20 height 16
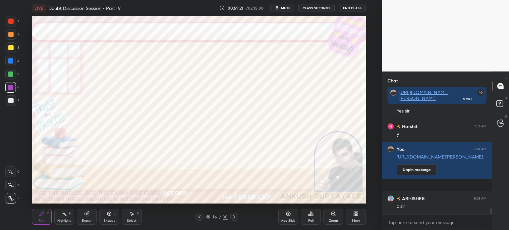
click at [200, 216] on icon at bounding box center [199, 216] width 5 height 5
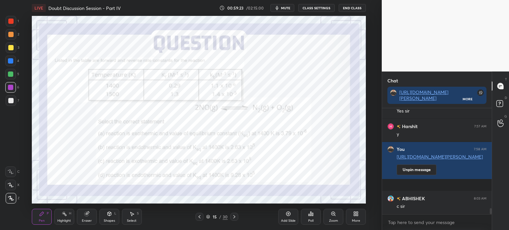
click at [236, 217] on icon at bounding box center [234, 216] width 5 height 5
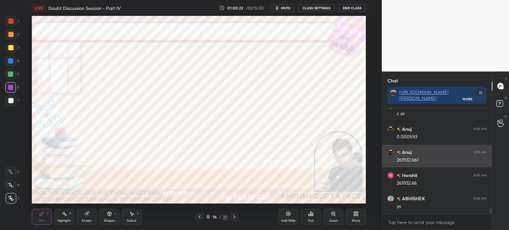
scroll to position [1936, 0]
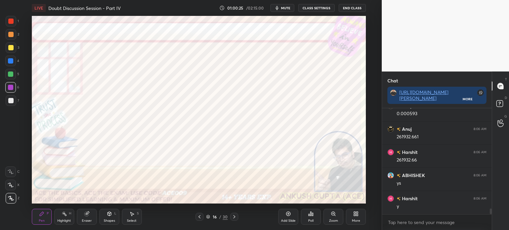
click at [12, 24] on div at bounding box center [10, 21] width 5 height 5
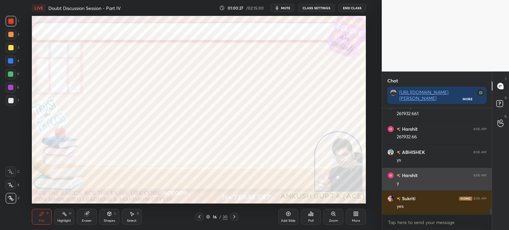
scroll to position [1983, 0]
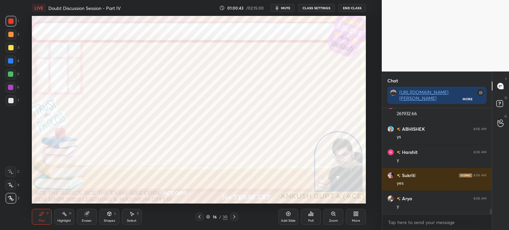
click at [199, 218] on icon at bounding box center [200, 216] width 2 height 3
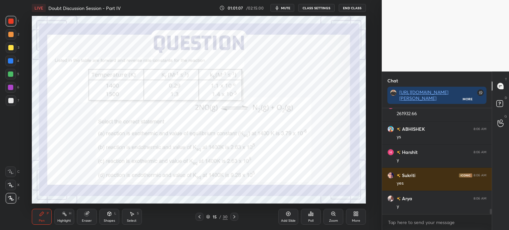
click at [235, 216] on icon at bounding box center [234, 216] width 5 height 5
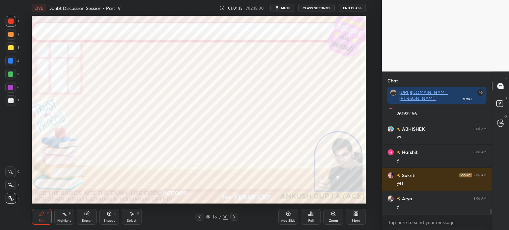
click at [126, 223] on div "Select S" at bounding box center [132, 217] width 20 height 16
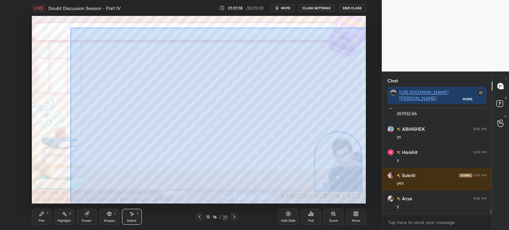
scroll to position [2006, 0]
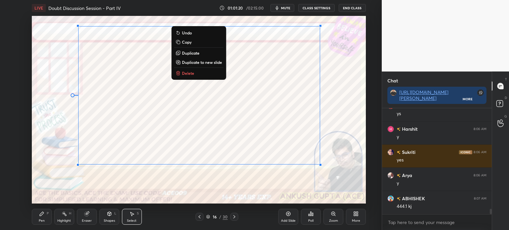
click at [40, 212] on icon at bounding box center [41, 213] width 5 height 5
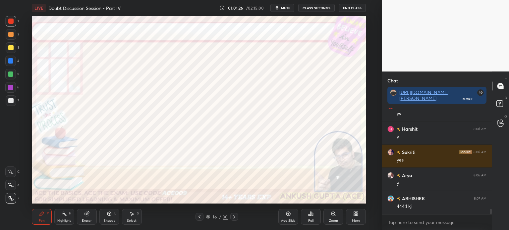
click at [14, 59] on div at bounding box center [10, 61] width 11 height 11
click at [198, 218] on icon at bounding box center [199, 216] width 5 height 5
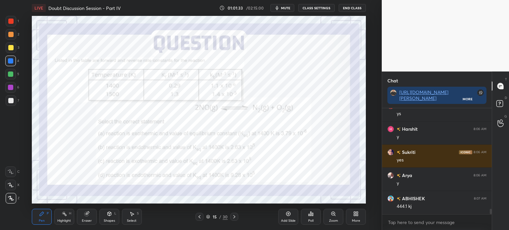
click at [235, 217] on icon at bounding box center [234, 216] width 2 height 3
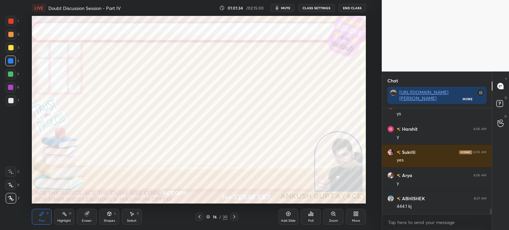
scroll to position [2029, 0]
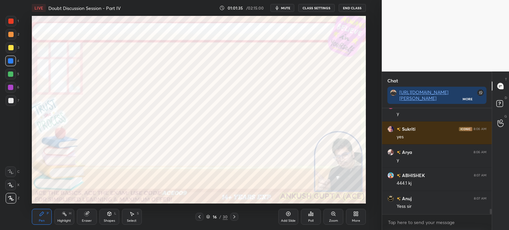
click at [235, 218] on icon at bounding box center [234, 216] width 5 height 5
click at [200, 216] on icon at bounding box center [199, 216] width 5 height 5
click at [200, 218] on icon at bounding box center [200, 216] width 2 height 3
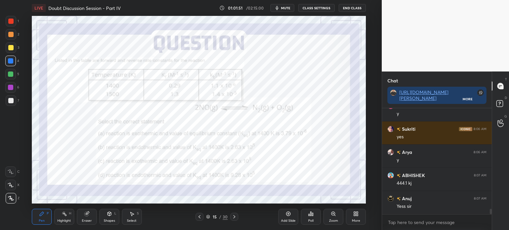
click at [236, 216] on icon at bounding box center [234, 216] width 5 height 5
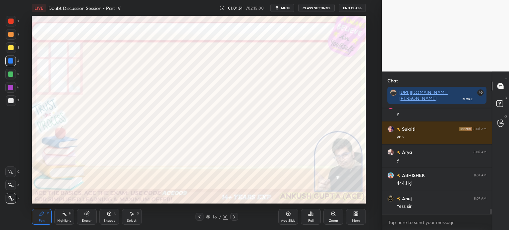
click at [235, 218] on icon at bounding box center [234, 216] width 5 height 5
click at [200, 219] on icon at bounding box center [199, 216] width 5 height 5
click at [198, 218] on icon at bounding box center [199, 216] width 5 height 5
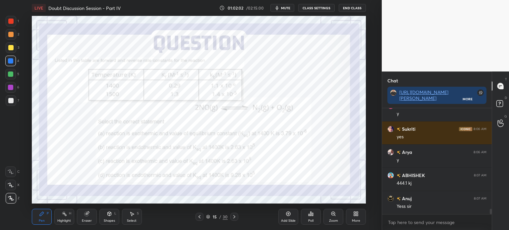
click at [236, 216] on icon at bounding box center [234, 216] width 5 height 5
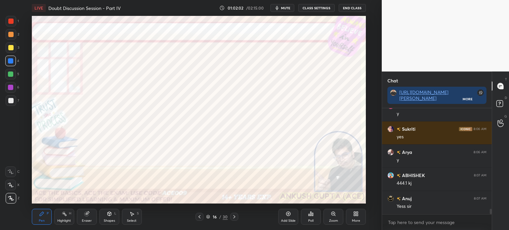
click at [236, 216] on icon at bounding box center [234, 216] width 5 height 5
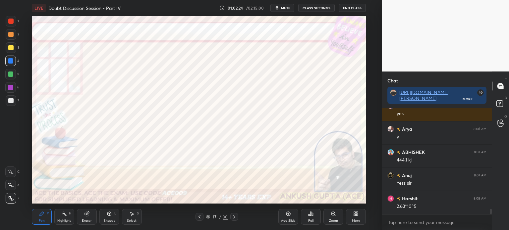
scroll to position [2075, 0]
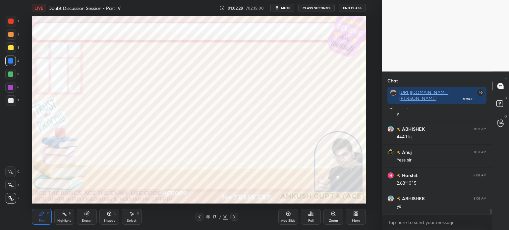
type textarea "x"
click at [199, 216] on icon at bounding box center [200, 216] width 2 height 3
click at [198, 218] on icon at bounding box center [199, 216] width 5 height 5
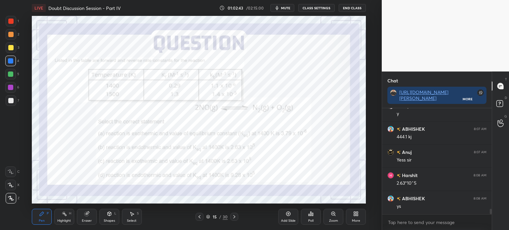
click at [236, 217] on icon at bounding box center [234, 216] width 5 height 5
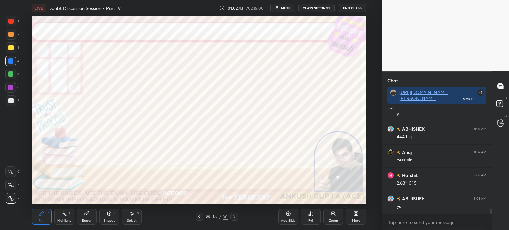
click at [235, 220] on div at bounding box center [234, 217] width 8 height 8
click at [234, 220] on div at bounding box center [234, 217] width 8 height 8
click at [9, 86] on div at bounding box center [10, 87] width 5 height 5
click at [108, 219] on div "Shapes L" at bounding box center [109, 217] width 20 height 16
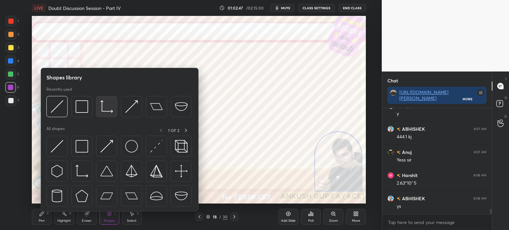
click at [105, 108] on img at bounding box center [106, 106] width 13 height 13
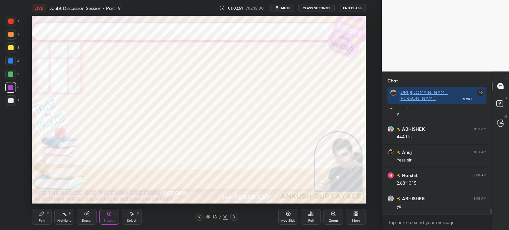
click at [36, 216] on div "Pen P" at bounding box center [42, 217] width 20 height 16
click at [200, 217] on icon at bounding box center [199, 216] width 5 height 5
click at [287, 218] on div "Add Slide" at bounding box center [288, 217] width 20 height 16
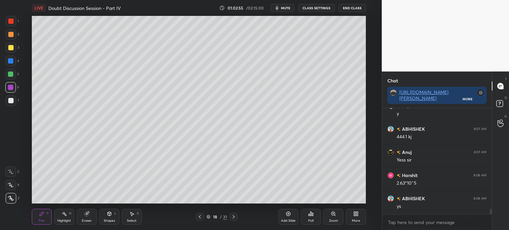
click at [12, 48] on div at bounding box center [10, 47] width 5 height 5
click at [13, 59] on div at bounding box center [10, 60] width 5 height 5
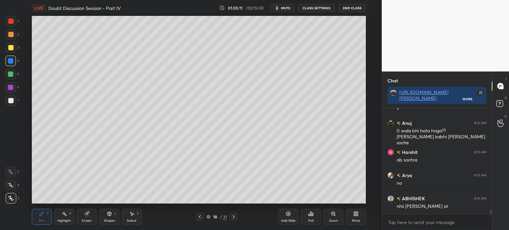
scroll to position [2337, 0]
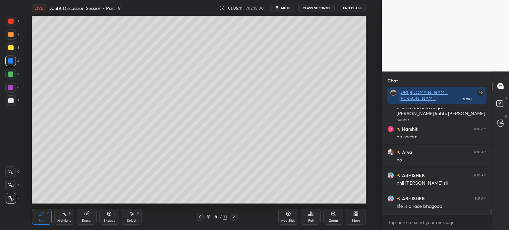
click at [10, 72] on div at bounding box center [10, 74] width 5 height 5
click at [131, 222] on div "Select" at bounding box center [132, 220] width 10 height 3
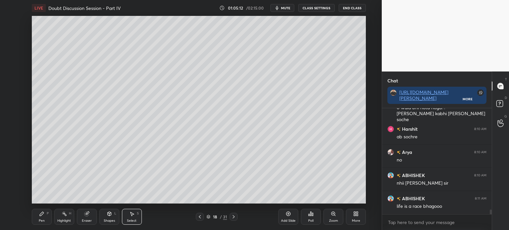
scroll to position [2360, 0]
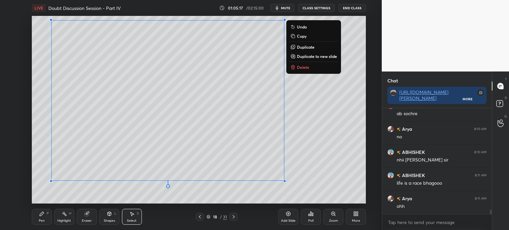
click at [45, 219] on div "Pen P" at bounding box center [42, 217] width 20 height 16
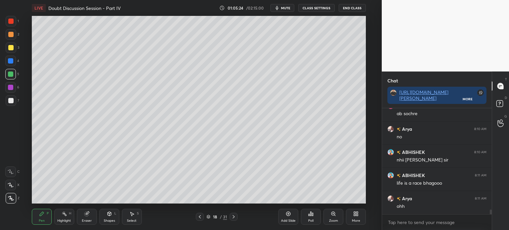
scroll to position [2395, 0]
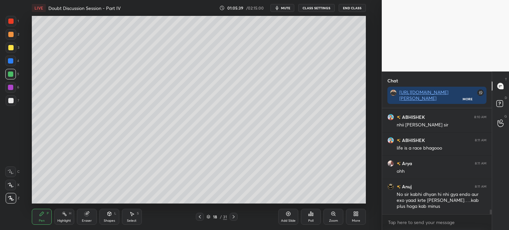
click at [15, 100] on div at bounding box center [11, 100] width 11 height 11
click at [62, 221] on div "Highlight" at bounding box center [64, 220] width 14 height 3
click at [40, 221] on div "Pen" at bounding box center [42, 220] width 6 height 3
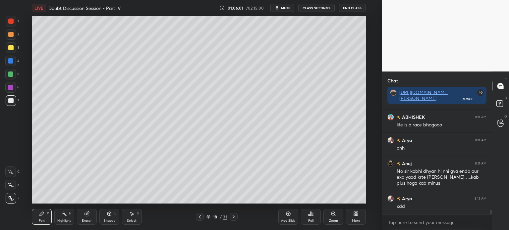
scroll to position [2441, 0]
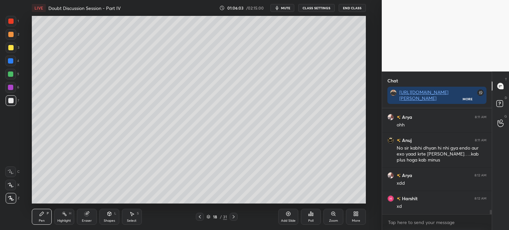
click at [12, 77] on div at bounding box center [10, 74] width 5 height 5
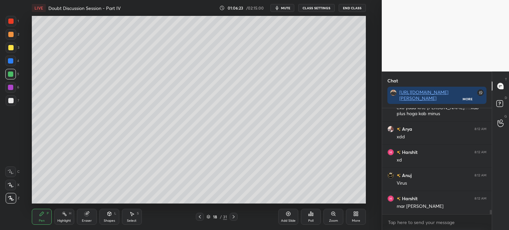
scroll to position [2511, 0]
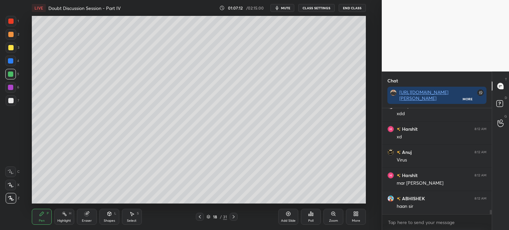
click at [12, 22] on div at bounding box center [10, 21] width 5 height 5
click at [199, 217] on icon at bounding box center [199, 216] width 5 height 5
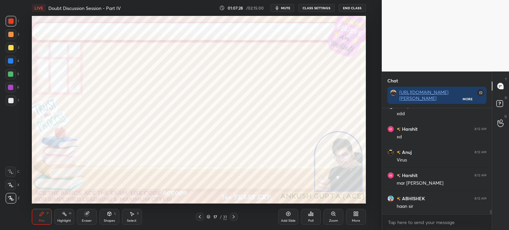
click at [232, 221] on div at bounding box center [234, 217] width 8 height 8
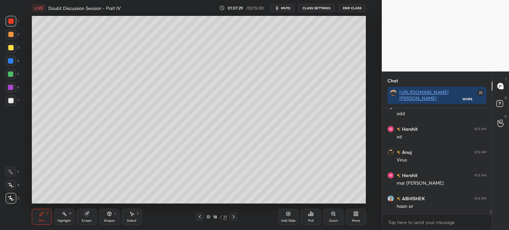
click at [235, 218] on icon at bounding box center [233, 216] width 5 height 5
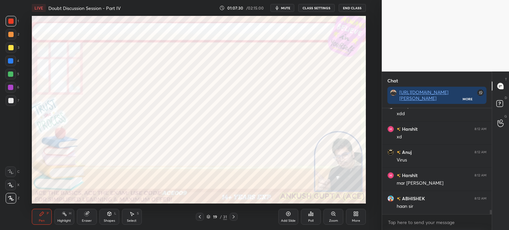
click at [12, 88] on div at bounding box center [10, 87] width 5 height 5
click at [12, 63] on div at bounding box center [10, 60] width 5 height 5
click at [132, 212] on icon at bounding box center [131, 213] width 5 height 5
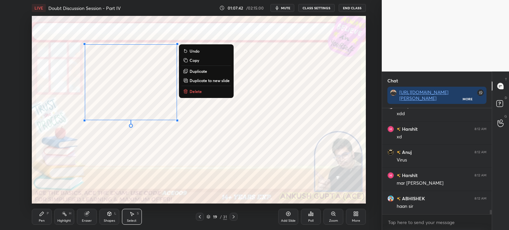
click at [199, 71] on p "Duplicate" at bounding box center [199, 71] width 18 height 5
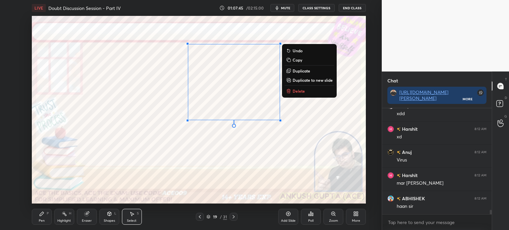
click at [299, 69] on p "Duplicate" at bounding box center [302, 70] width 18 height 5
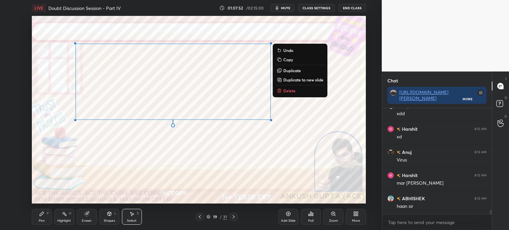
click at [37, 215] on div "Pen P" at bounding box center [42, 217] width 20 height 16
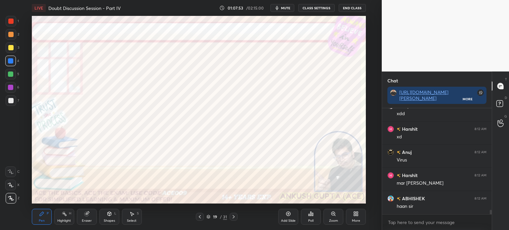
click at [10, 63] on div at bounding box center [10, 60] width 5 height 5
click at [12, 23] on div at bounding box center [10, 21] width 5 height 5
click at [110, 220] on div "Shapes" at bounding box center [109, 220] width 11 height 3
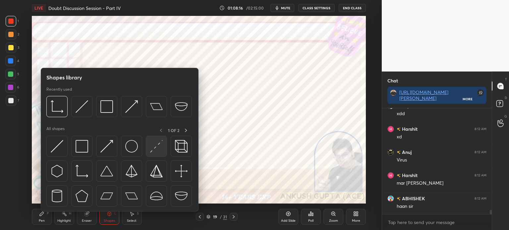
click at [150, 143] on img at bounding box center [156, 146] width 13 height 13
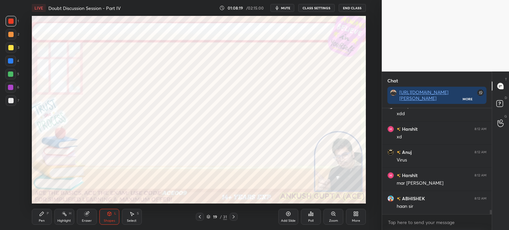
click at [42, 215] on icon at bounding box center [42, 214] width 4 height 4
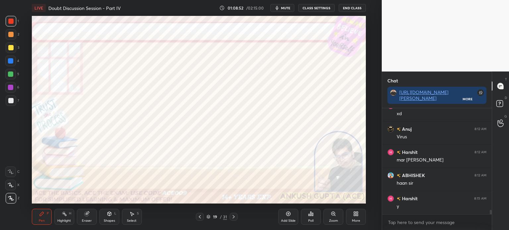
click at [13, 62] on div at bounding box center [10, 60] width 5 height 5
click at [11, 25] on div at bounding box center [11, 21] width 11 height 11
click at [107, 215] on icon at bounding box center [109, 213] width 5 height 5
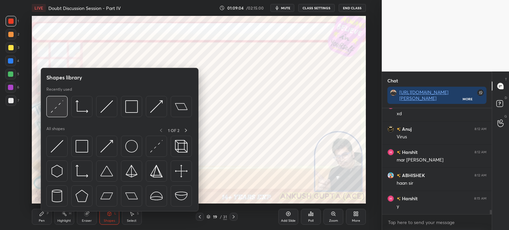
click at [64, 108] on div at bounding box center [56, 106] width 21 height 21
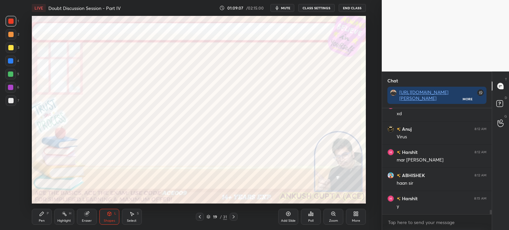
click at [34, 214] on div "Pen P" at bounding box center [42, 217] width 20 height 16
click at [10, 61] on div at bounding box center [10, 60] width 5 height 5
click at [9, 30] on div at bounding box center [11, 34] width 11 height 11
click at [110, 217] on div "Shapes L" at bounding box center [109, 217] width 20 height 16
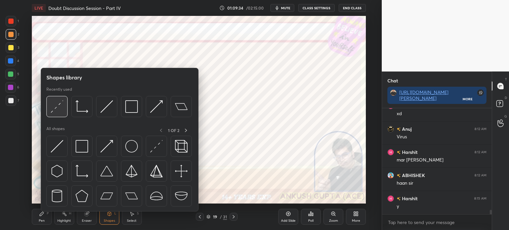
click at [53, 110] on img at bounding box center [57, 106] width 13 height 13
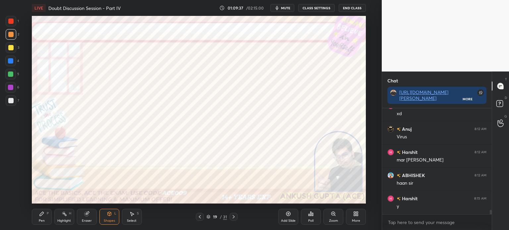
click at [88, 218] on div "Eraser" at bounding box center [87, 217] width 20 height 16
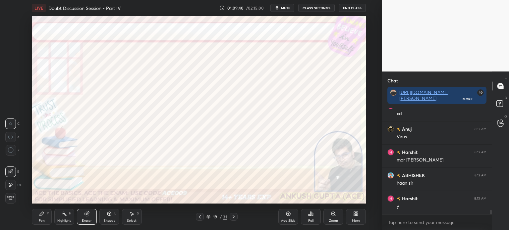
click at [42, 219] on div "Pen P" at bounding box center [42, 217] width 20 height 16
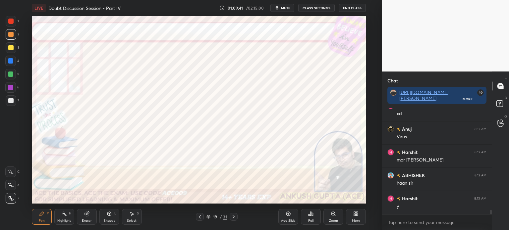
click at [7, 62] on div at bounding box center [10, 61] width 11 height 11
click at [11, 24] on div at bounding box center [11, 21] width 11 height 11
click at [11, 72] on div at bounding box center [10, 74] width 5 height 5
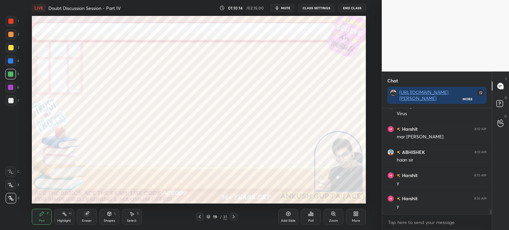
click at [11, 89] on div at bounding box center [10, 87] width 5 height 5
click at [198, 219] on icon at bounding box center [199, 216] width 5 height 5
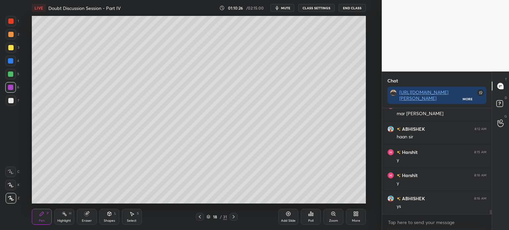
click at [199, 220] on div at bounding box center [200, 217] width 8 height 8
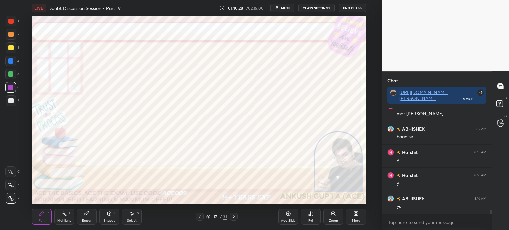
click at [198, 218] on icon at bounding box center [199, 216] width 5 height 5
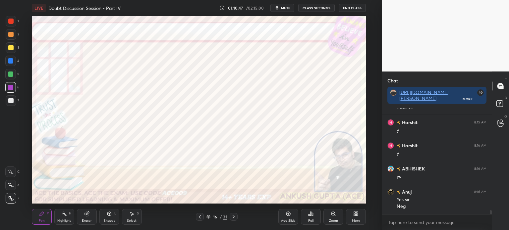
click at [197, 216] on div at bounding box center [200, 217] width 8 height 8
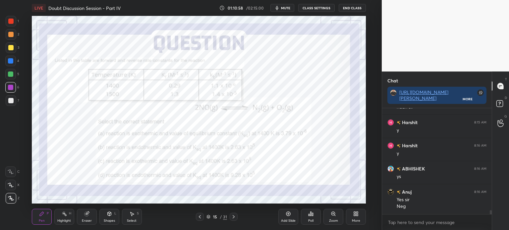
click at [234, 214] on div at bounding box center [234, 217] width 8 height 8
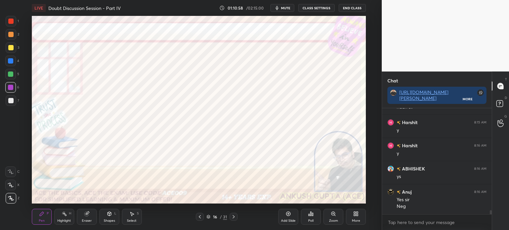
click at [234, 214] on div at bounding box center [234, 217] width 8 height 8
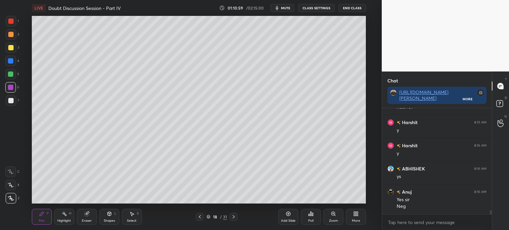
click at [234, 214] on div at bounding box center [234, 217] width 8 height 8
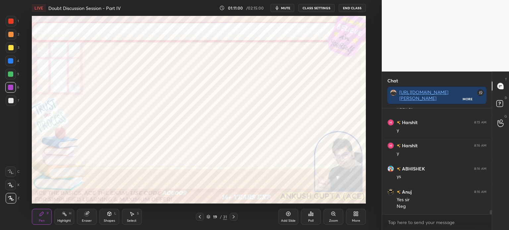
click at [234, 214] on div at bounding box center [234, 217] width 8 height 8
click at [195, 215] on div "20 / 31" at bounding box center [216, 217] width 123 height 8
click at [198, 216] on icon at bounding box center [199, 216] width 5 height 5
click at [356, 217] on div "More" at bounding box center [356, 217] width 20 height 16
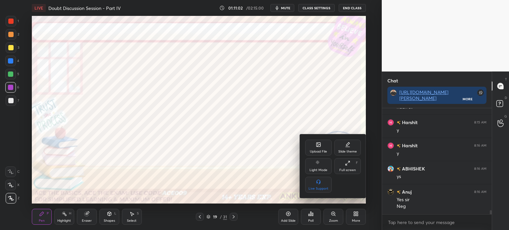
click at [315, 153] on div "Upload File" at bounding box center [318, 151] width 17 height 3
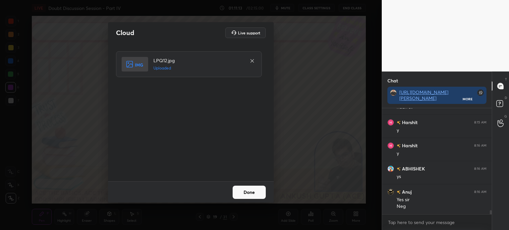
click at [243, 192] on button "Done" at bounding box center [249, 192] width 33 height 13
